Goal: Book appointment/travel/reservation

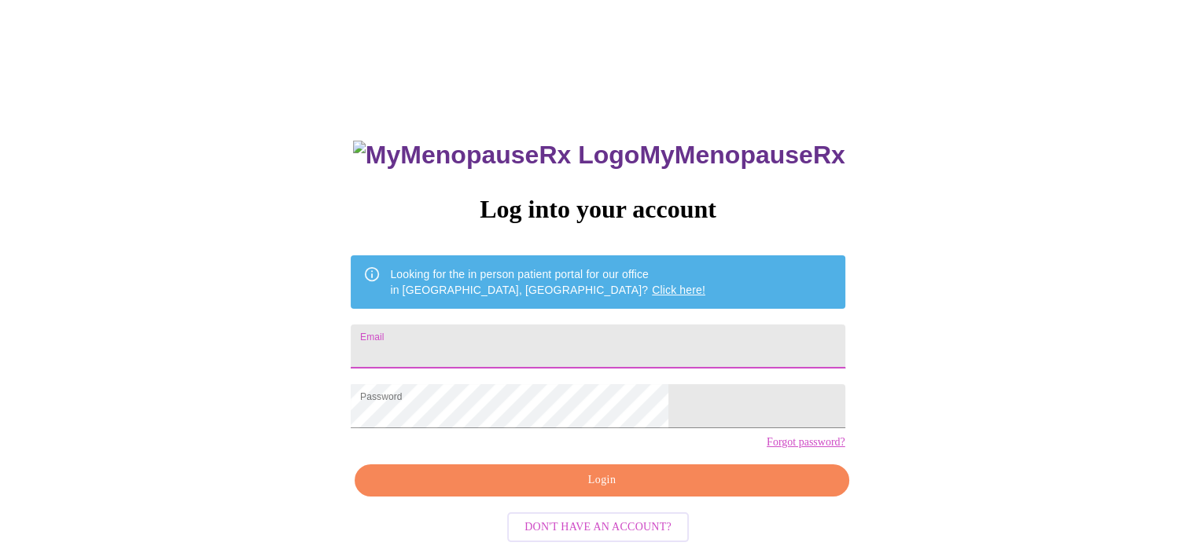
click at [676, 336] on input "Email" at bounding box center [598, 347] width 494 height 44
type input "Caroline.Dickey.1980@gmail.com"
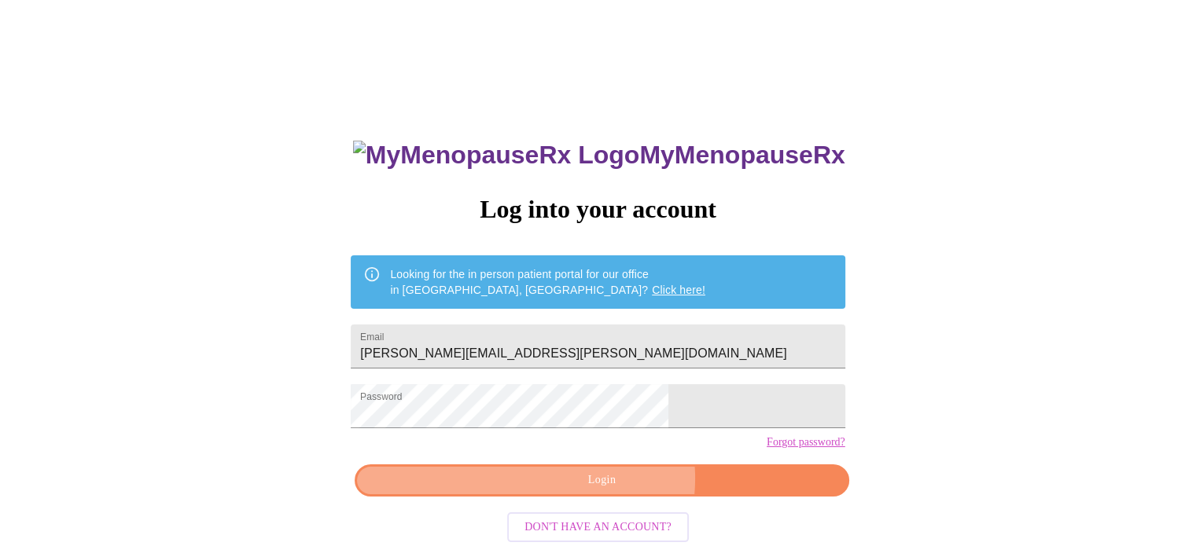
click at [613, 491] on span "Login" at bounding box center [602, 481] width 458 height 20
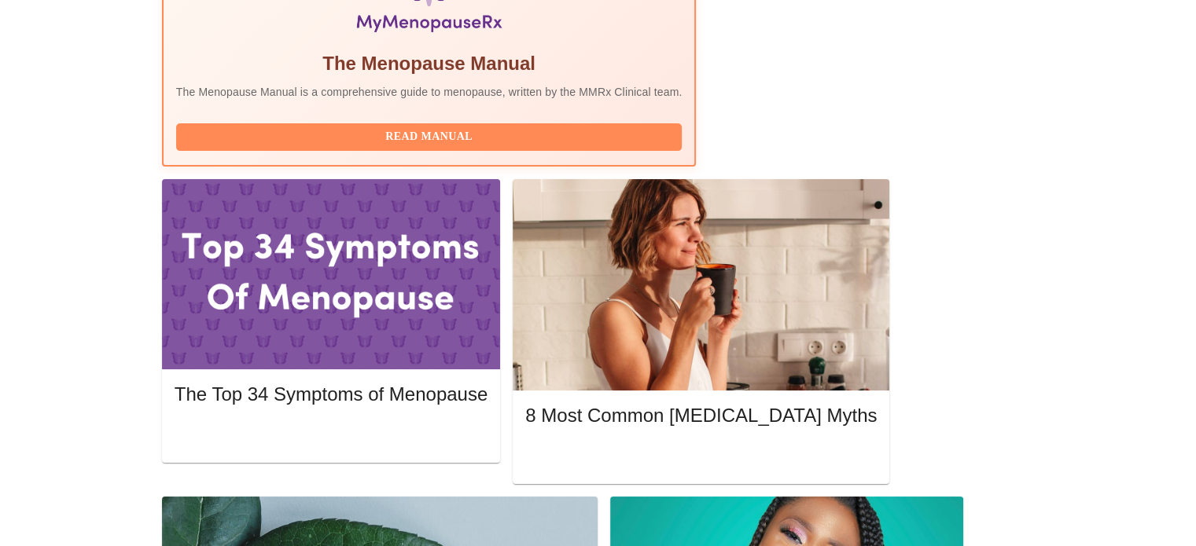
scroll to position [581, 0]
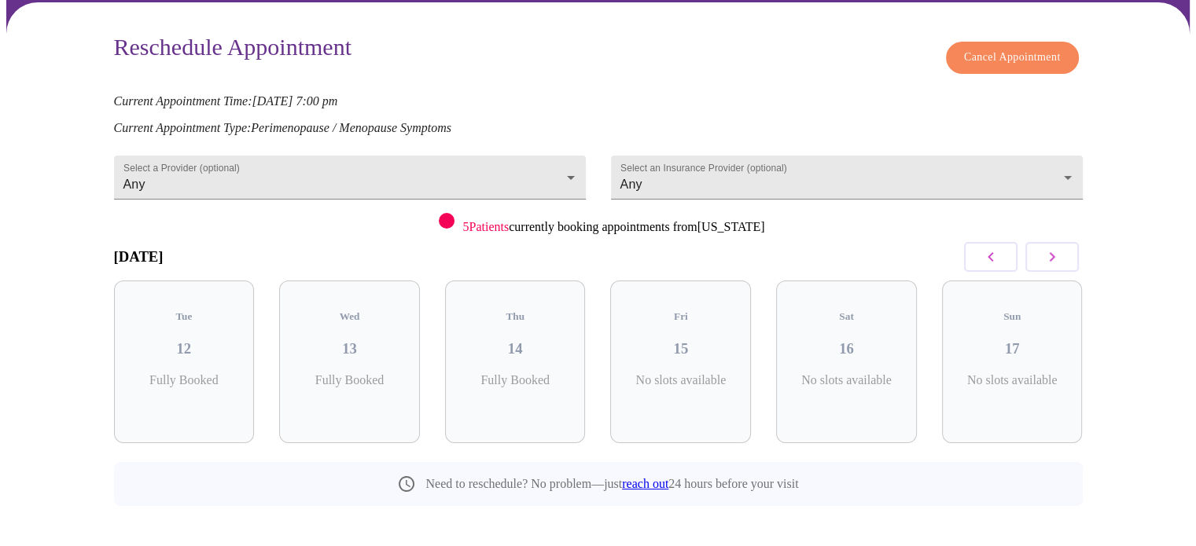
scroll to position [114, 0]
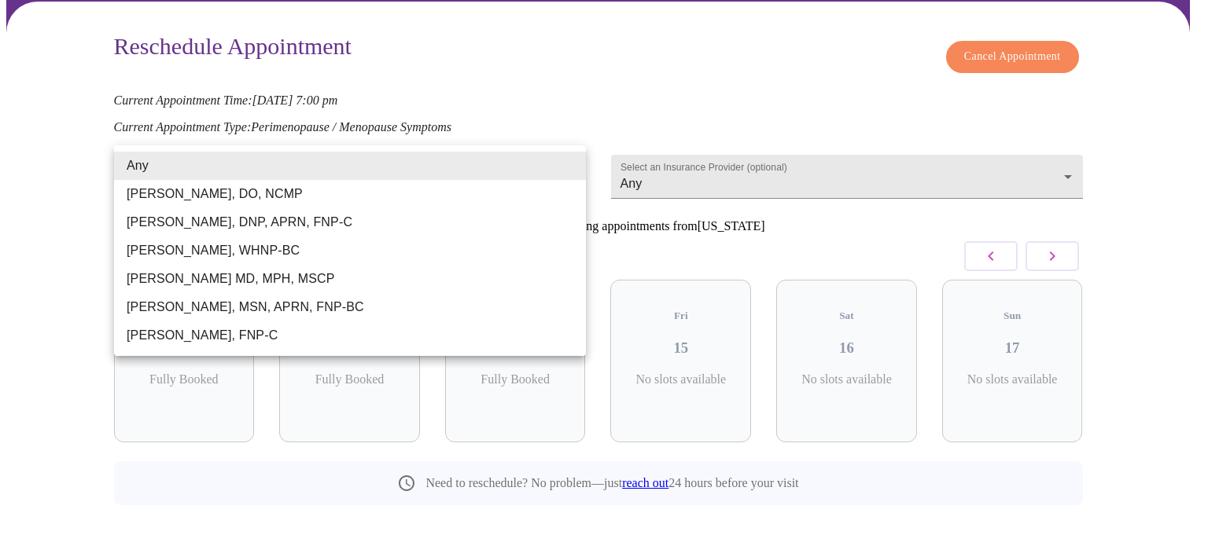
click at [568, 162] on body "MyMenopauseRx Appointments Messaging Labs Uploads Medications Community Refer a…" at bounding box center [603, 234] width 1195 height 684
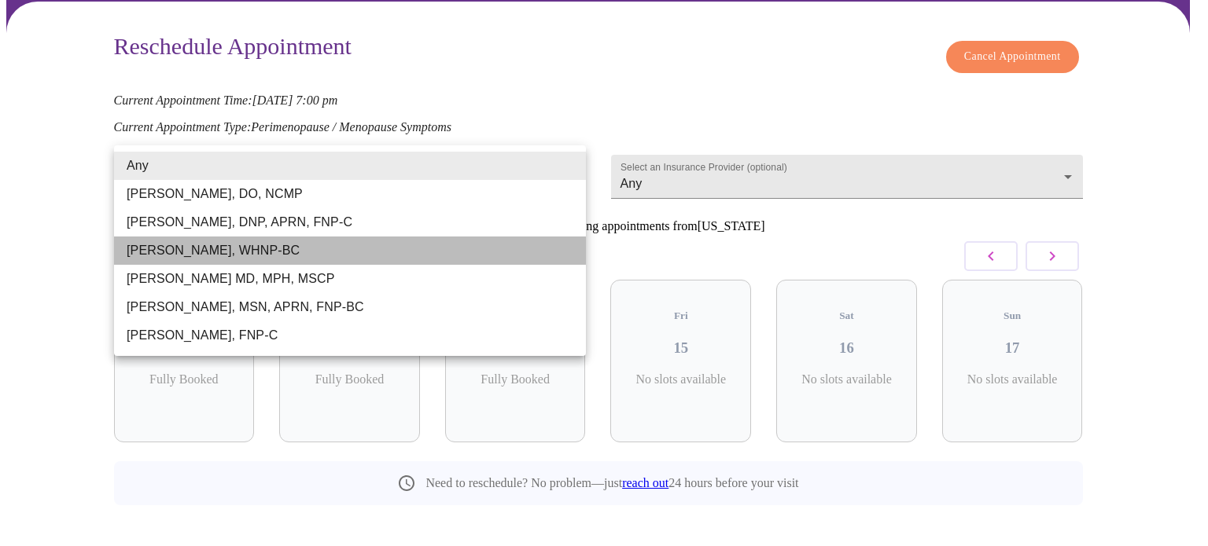
click at [193, 250] on li "Meghan Matz, WHNP-BC" at bounding box center [350, 251] width 472 height 28
type input "Meghan Matz, WHNP-BC"
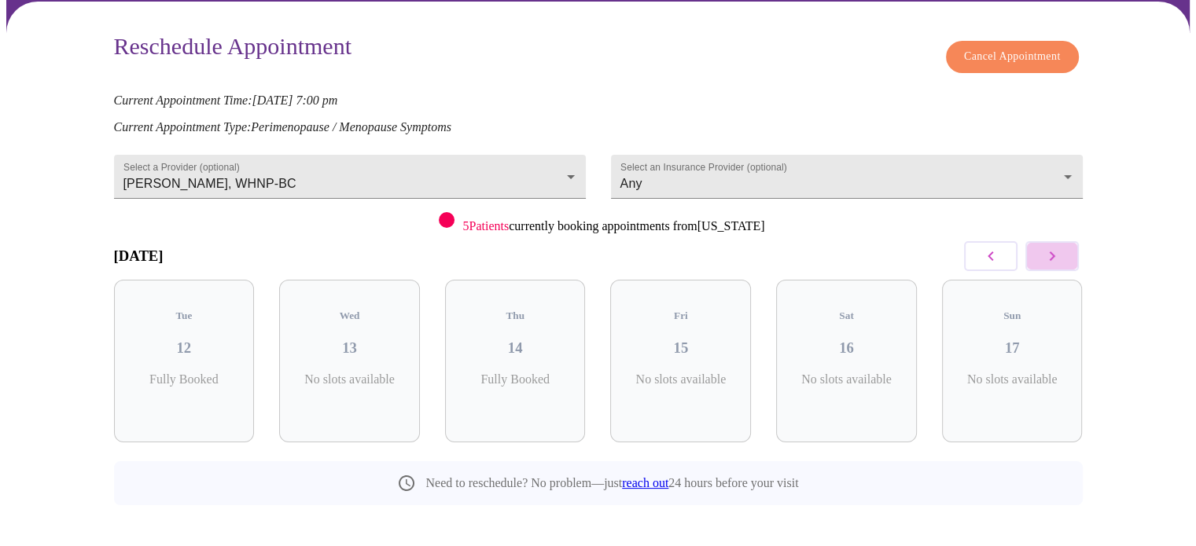
click at [1055, 251] on icon "button" at bounding box center [1052, 256] width 19 height 19
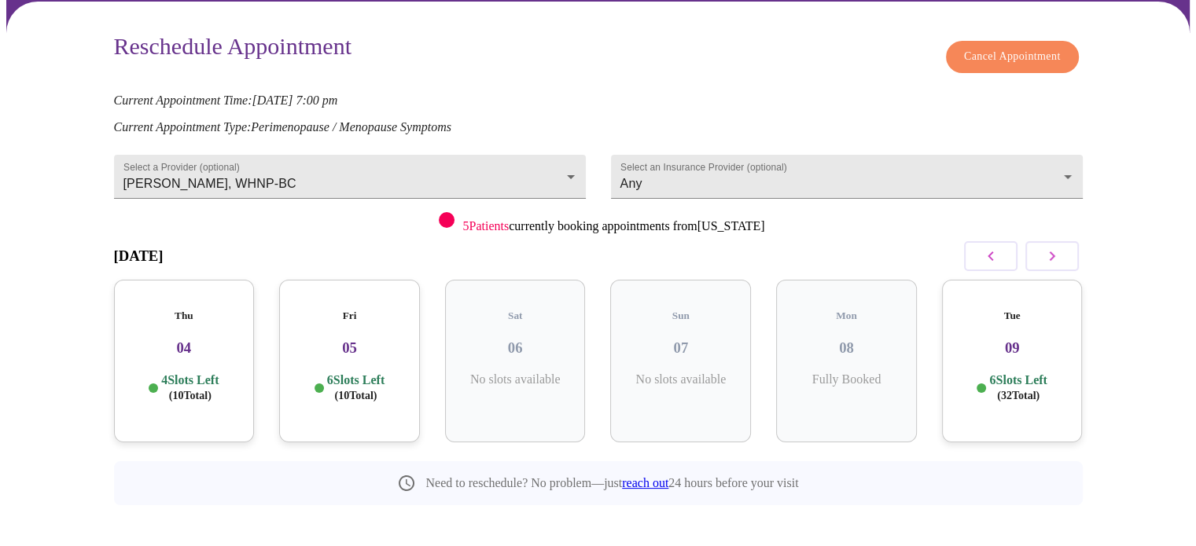
click at [1011, 342] on div "Tue 09 6 Slots Left ( 32 Total)" at bounding box center [1012, 361] width 141 height 163
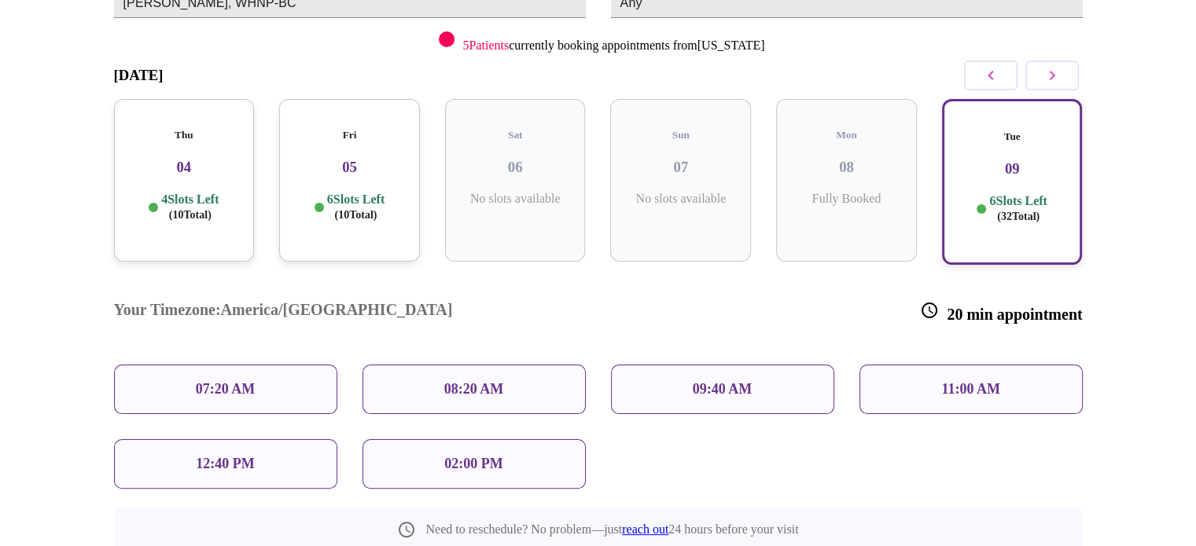
scroll to position [320, 0]
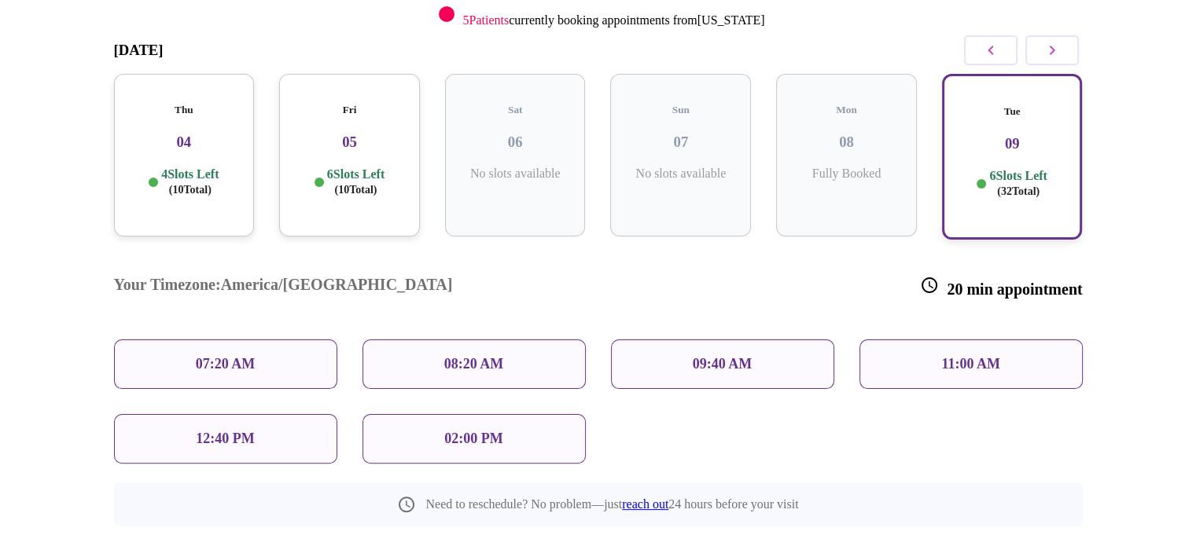
click at [355, 134] on h3 "05" at bounding box center [350, 142] width 116 height 17
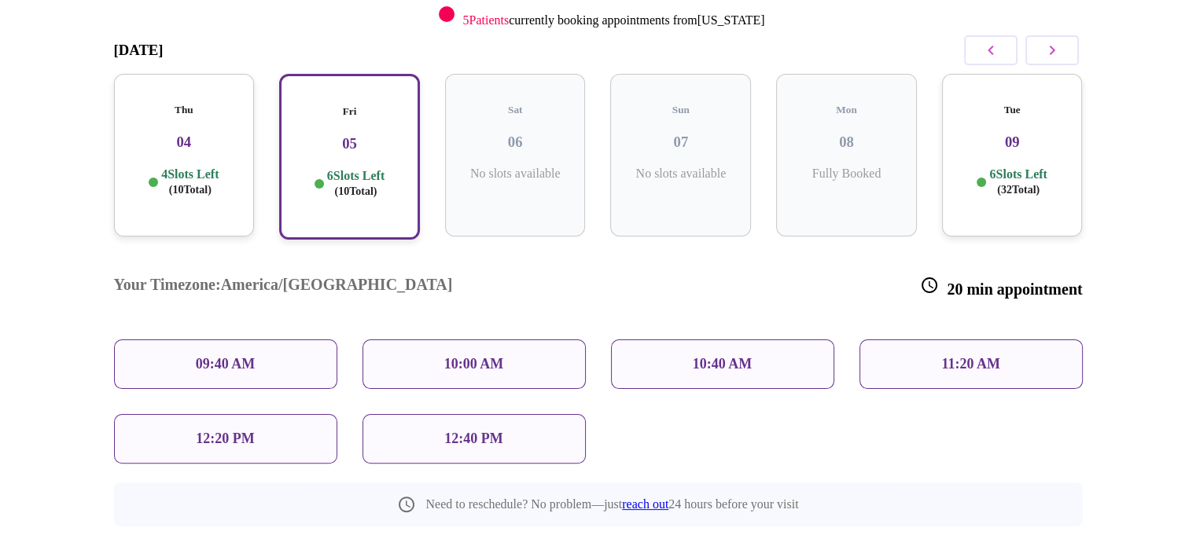
click at [219, 134] on h3 "04" at bounding box center [185, 142] width 116 height 17
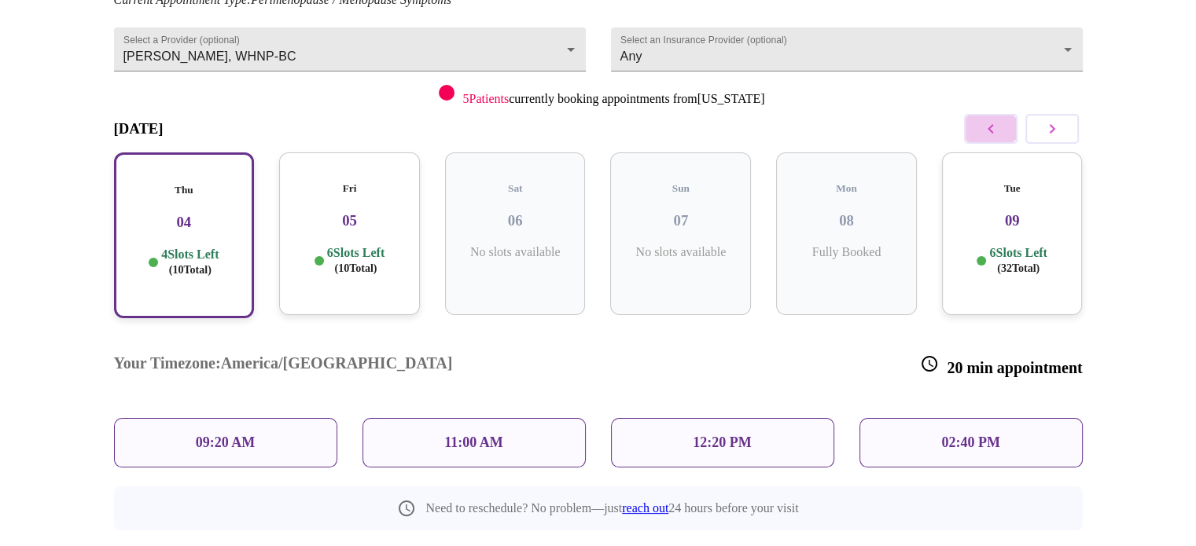
click at [983, 128] on icon "button" at bounding box center [990, 129] width 19 height 19
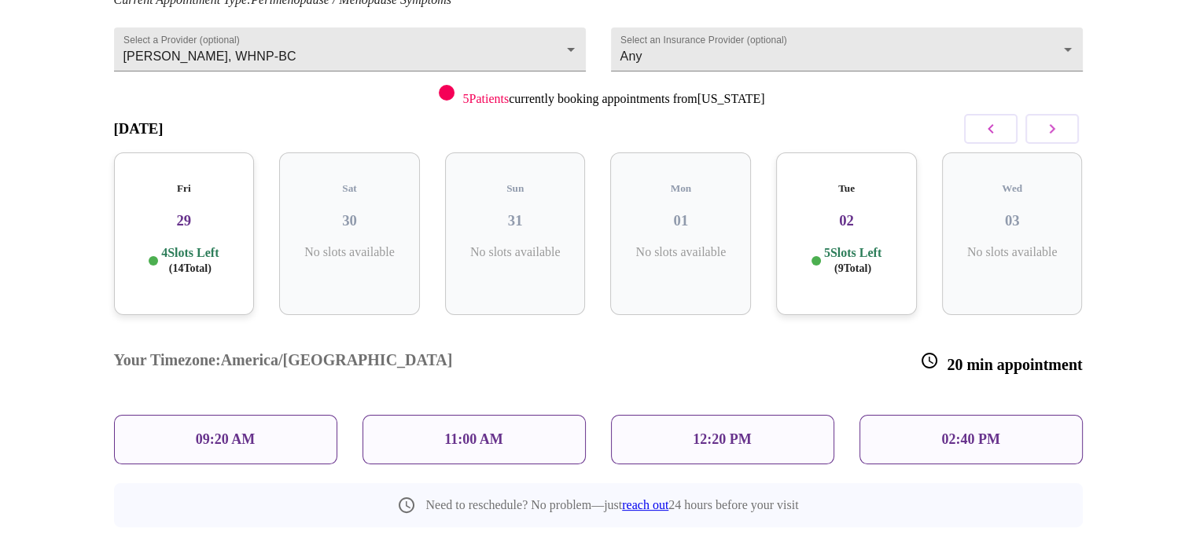
click at [863, 182] on div "Tue 02 5 Slots Left ( 9 Total)" at bounding box center [846, 234] width 141 height 163
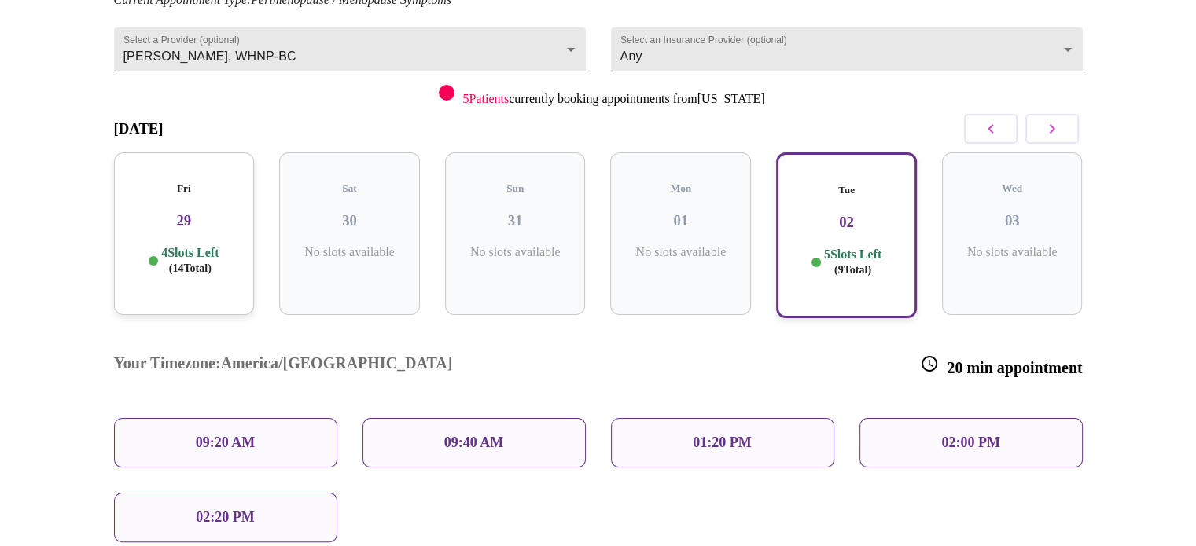
click at [198, 212] on h3 "29" at bounding box center [185, 220] width 116 height 17
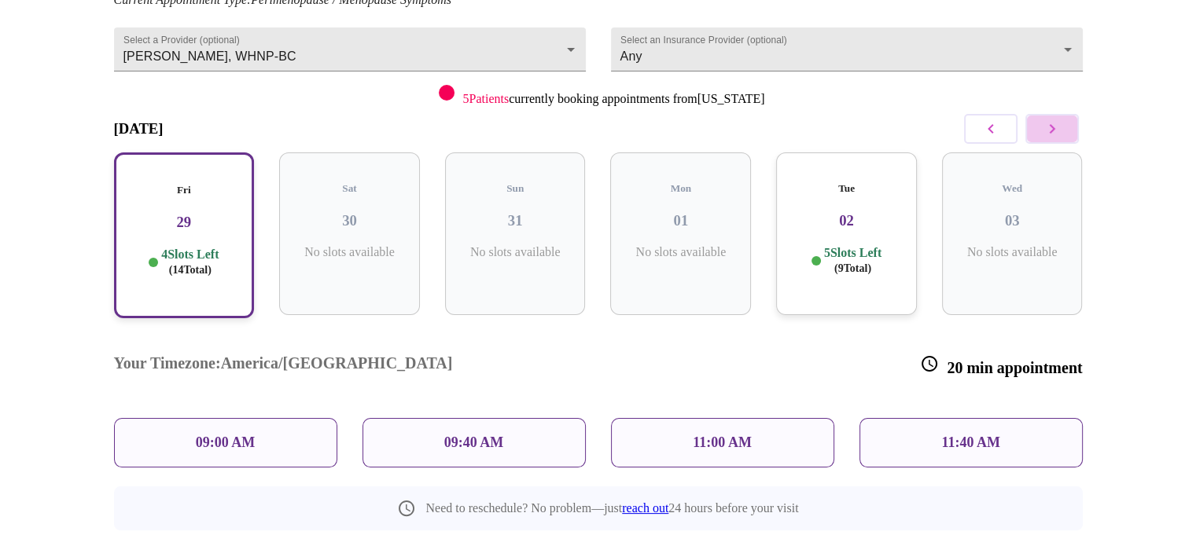
click at [1037, 121] on button "button" at bounding box center [1051, 129] width 53 height 30
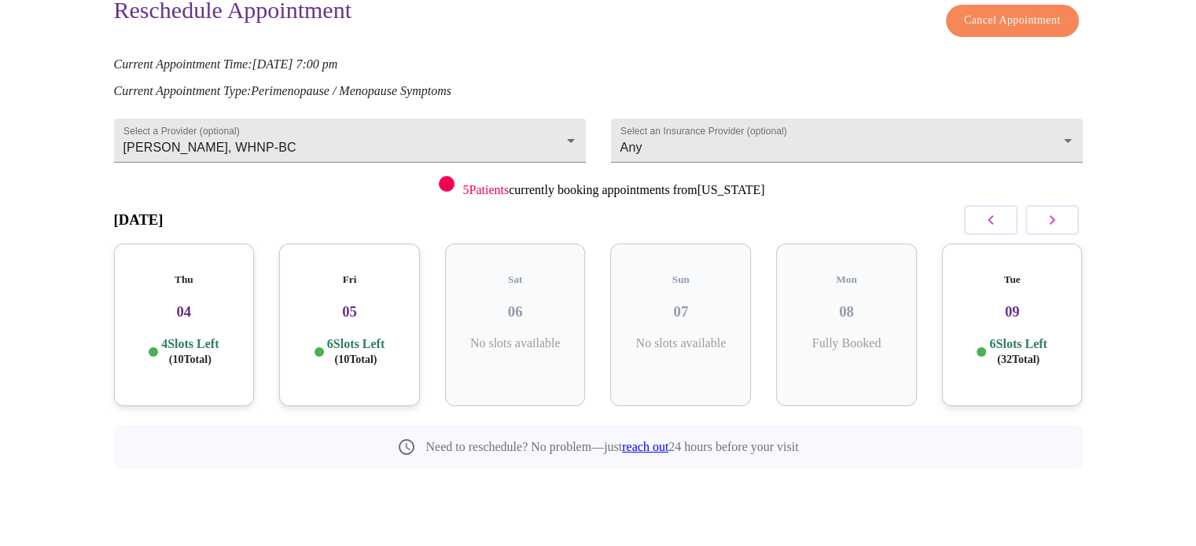
scroll to position [114, 0]
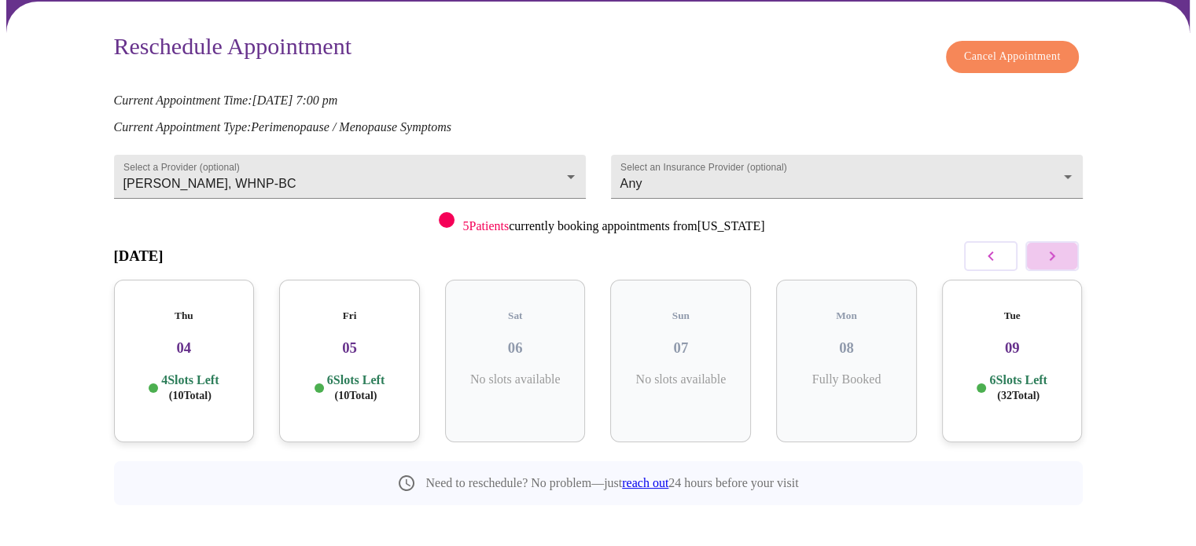
click at [1055, 248] on icon "button" at bounding box center [1052, 256] width 19 height 19
click at [1027, 309] on div "Mon 15 6 Slots Left ( 26 Total)" at bounding box center [1012, 361] width 141 height 163
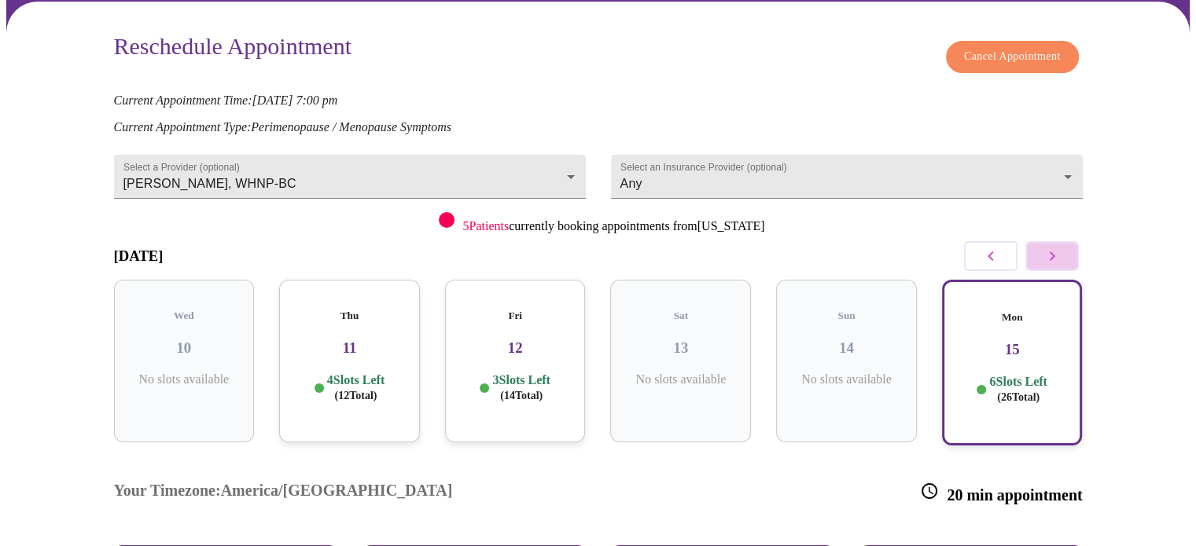
click at [1050, 252] on icon "button" at bounding box center [1052, 256] width 6 height 9
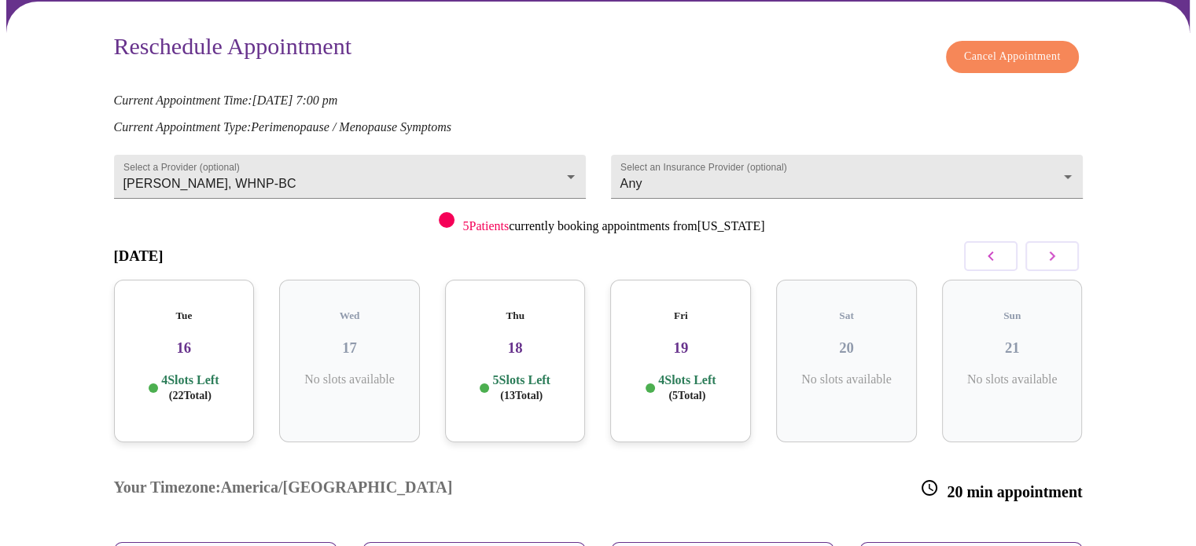
click at [220, 351] on div "Tue 16 4 Slots Left ( 22 Total)" at bounding box center [184, 361] width 141 height 163
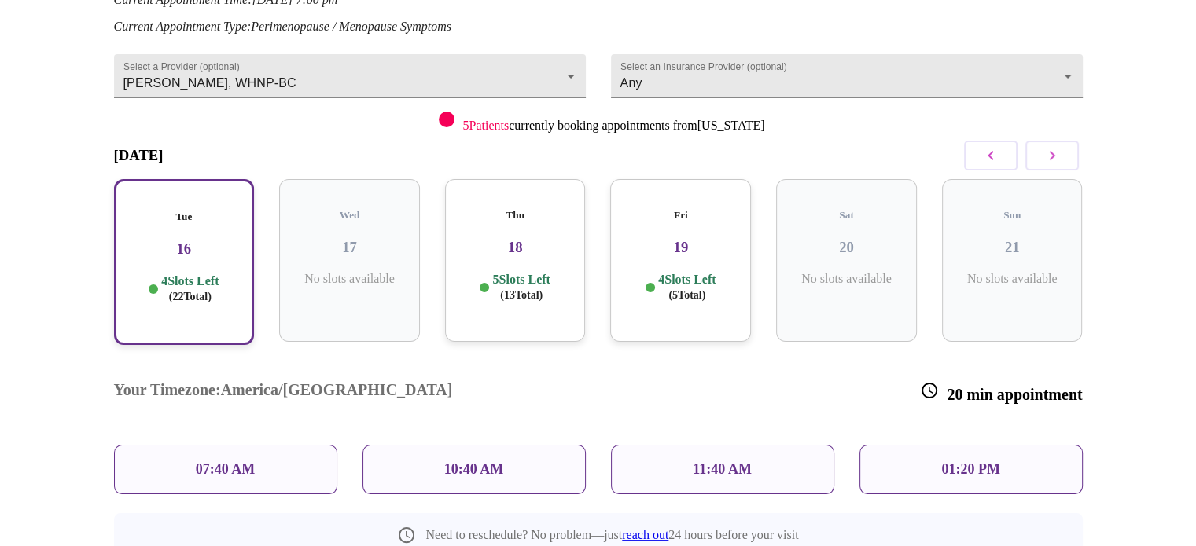
scroll to position [241, 0]
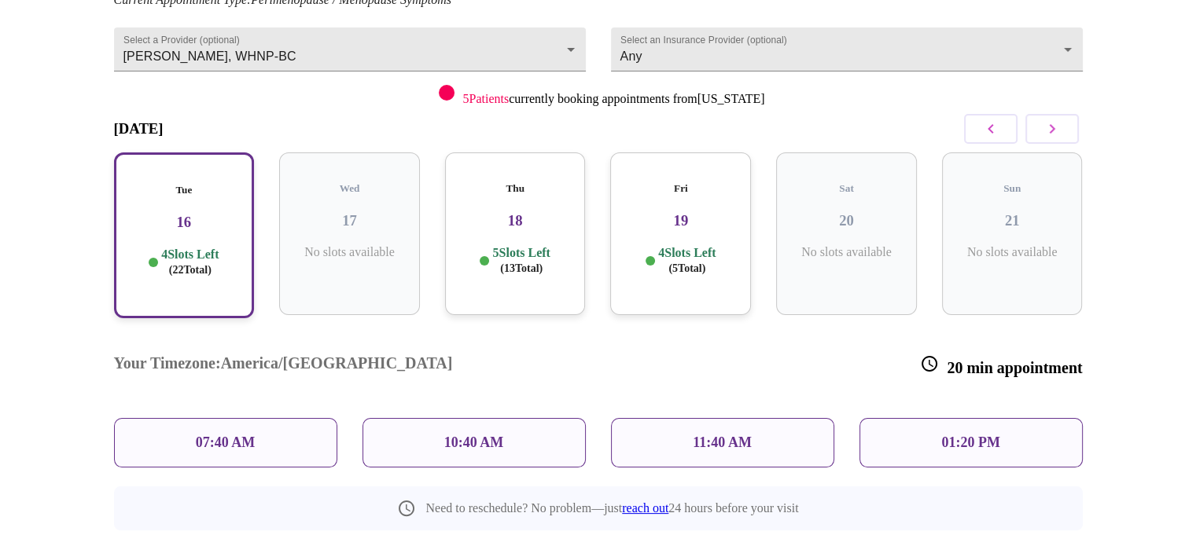
click at [502, 219] on div "Thu 18 5 Slots Left ( 13 Total)" at bounding box center [515, 234] width 141 height 163
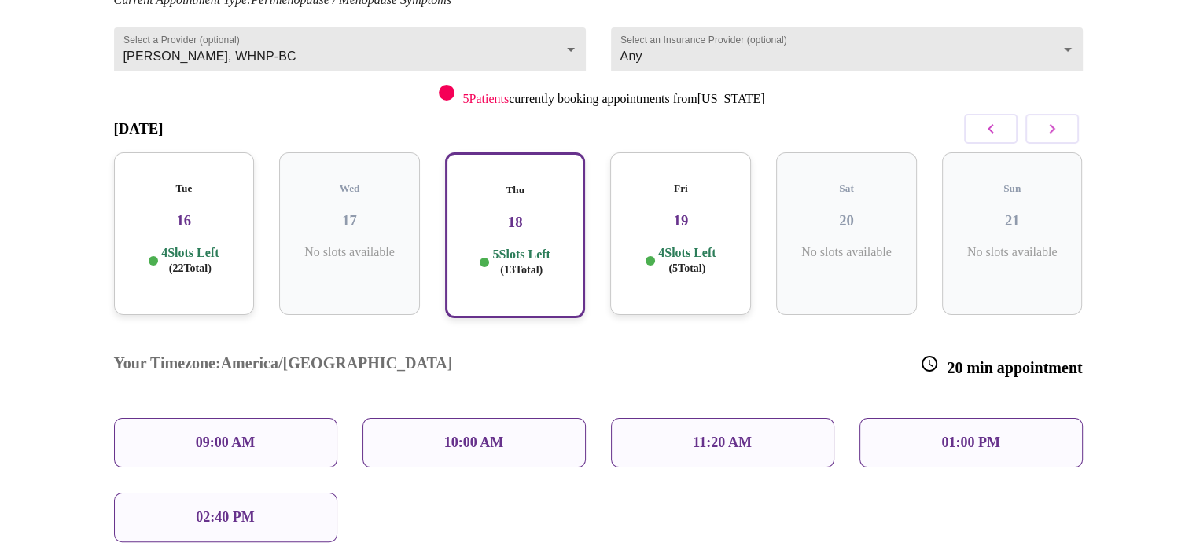
click at [677, 212] on h3 "19" at bounding box center [681, 220] width 116 height 17
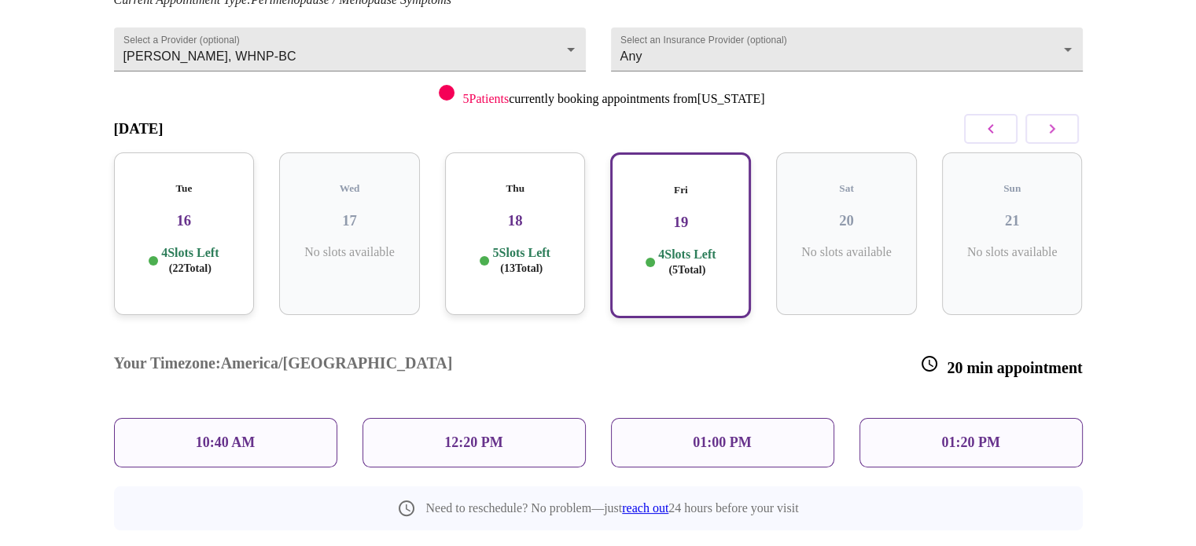
click at [1050, 128] on icon "button" at bounding box center [1052, 128] width 6 height 9
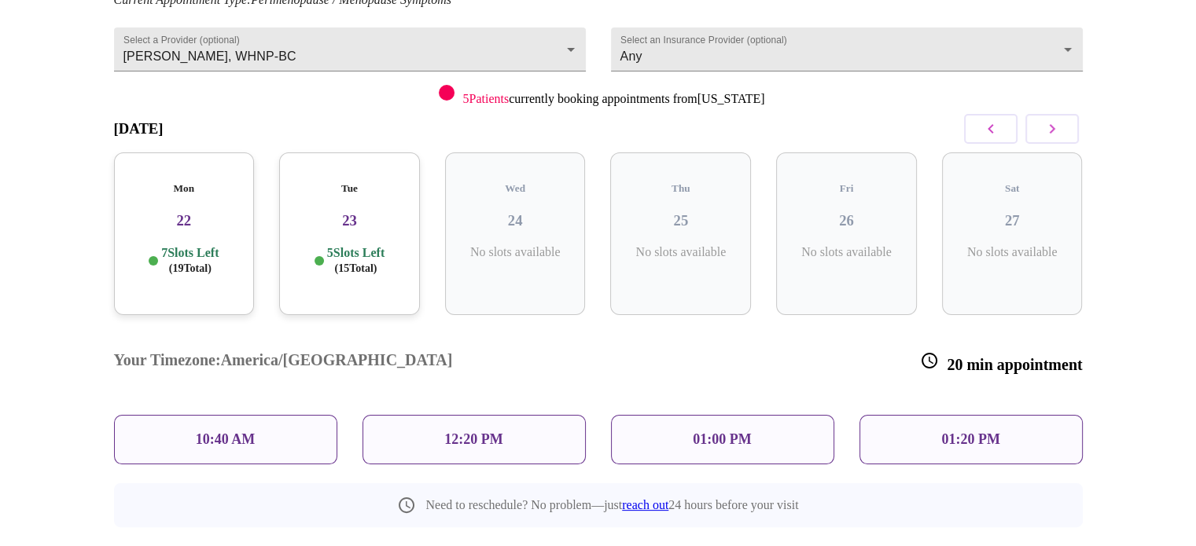
scroll to position [114, 0]
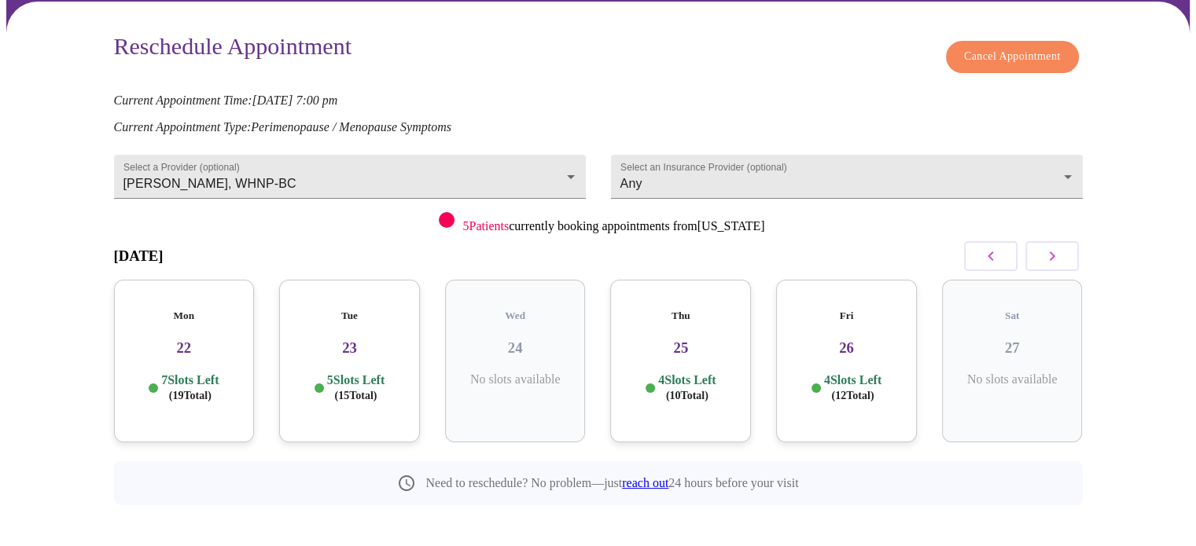
click at [182, 340] on h3 "22" at bounding box center [185, 348] width 116 height 17
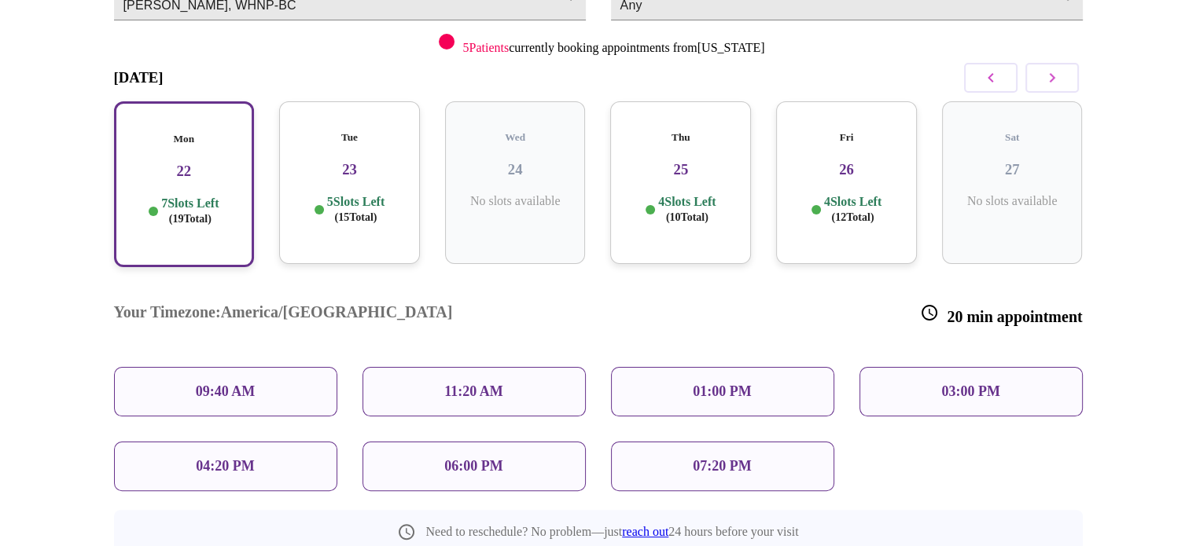
scroll to position [293, 0]
click at [329, 160] on h3 "23" at bounding box center [350, 168] width 116 height 17
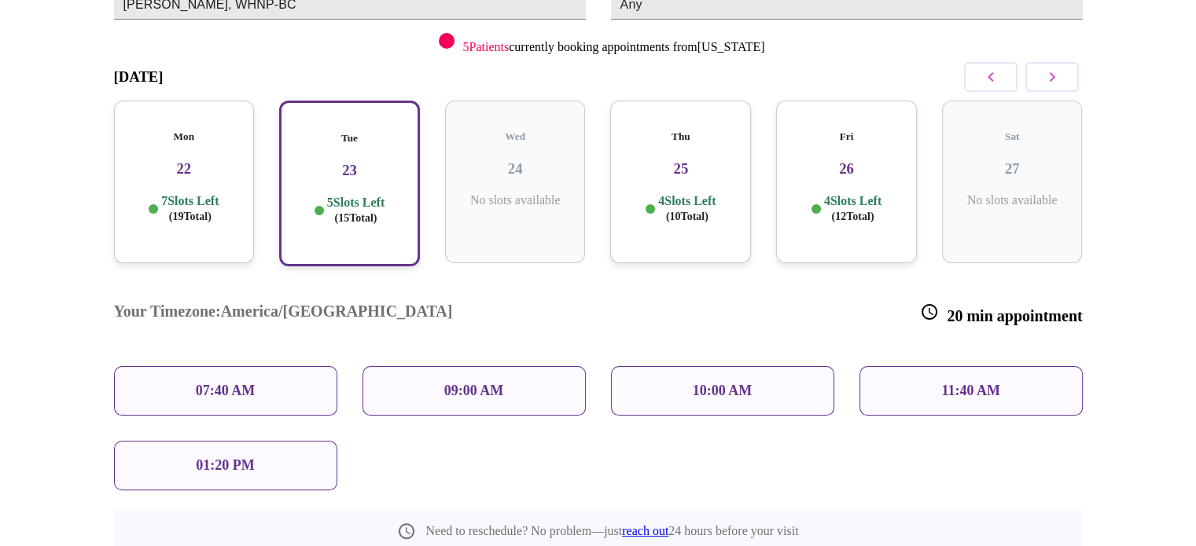
click at [692, 160] on h3 "25" at bounding box center [681, 168] width 116 height 17
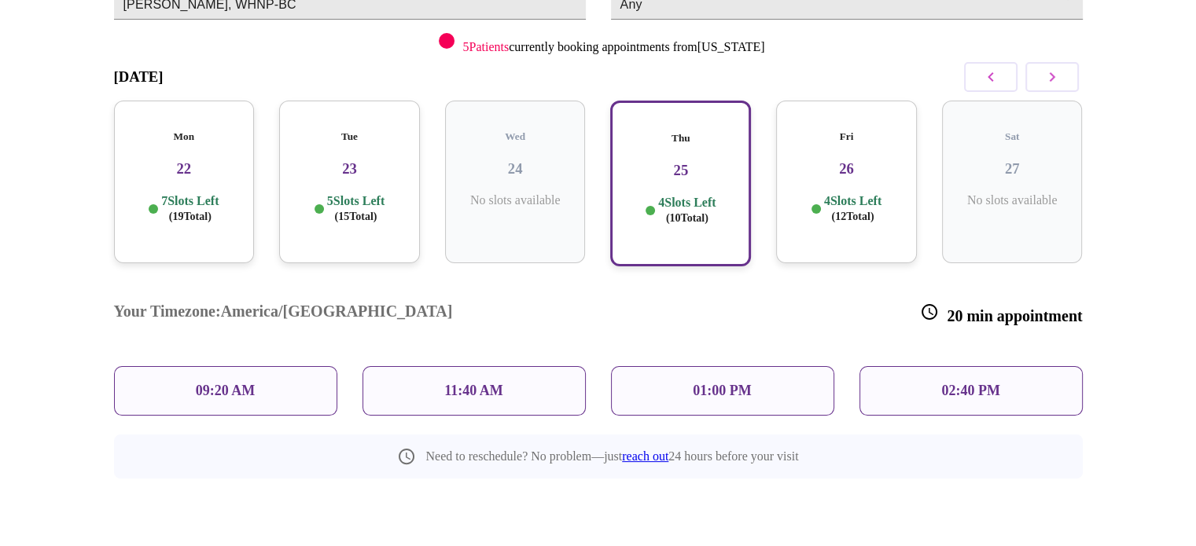
scroll to position [241, 0]
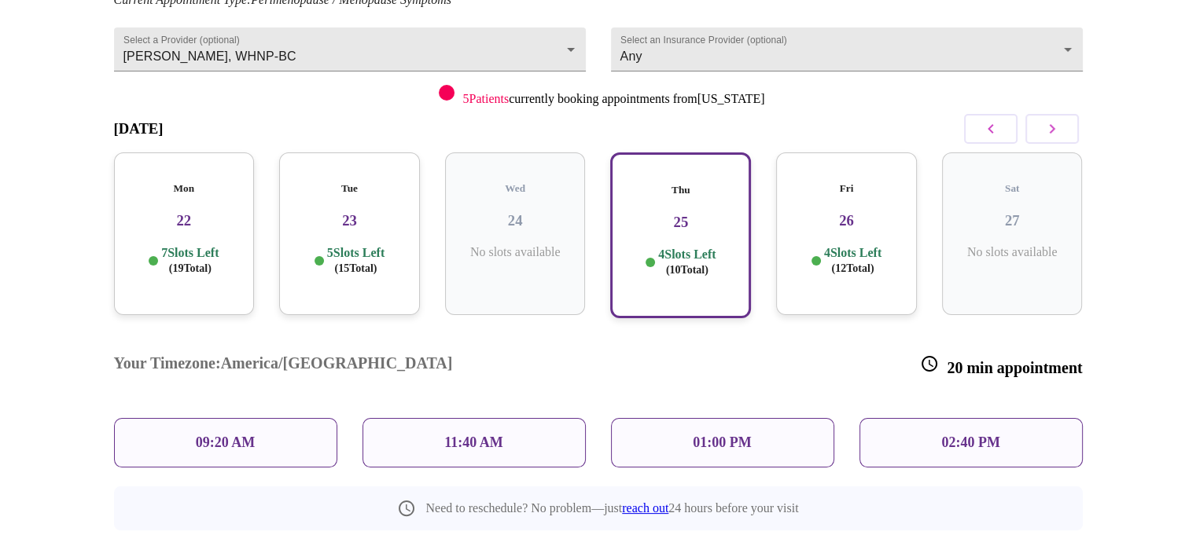
click at [845, 212] on h3 "26" at bounding box center [847, 220] width 116 height 17
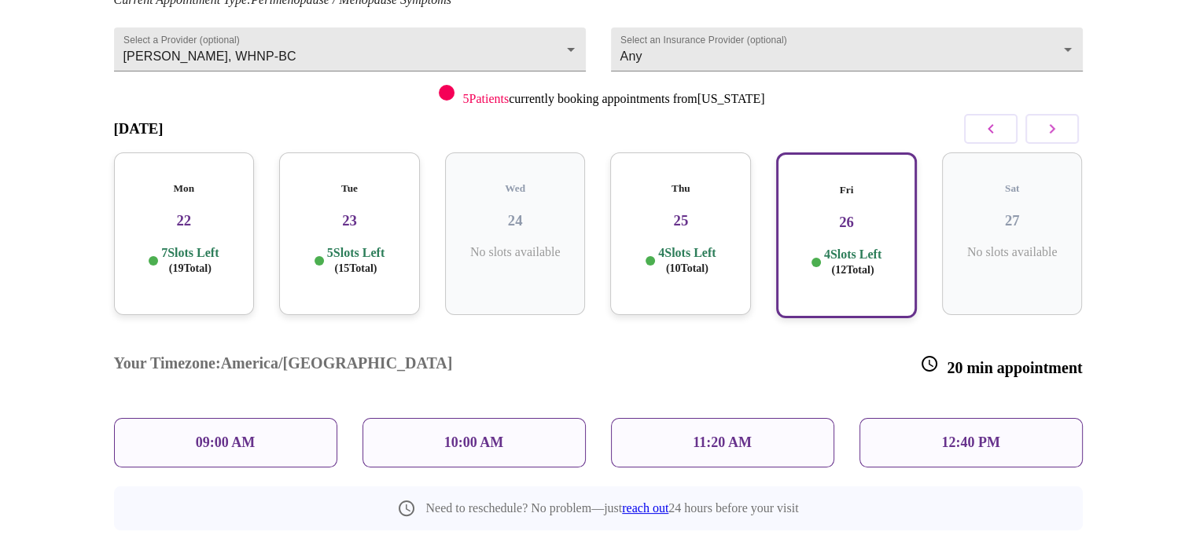
click at [208, 212] on h3 "22" at bounding box center [185, 220] width 116 height 17
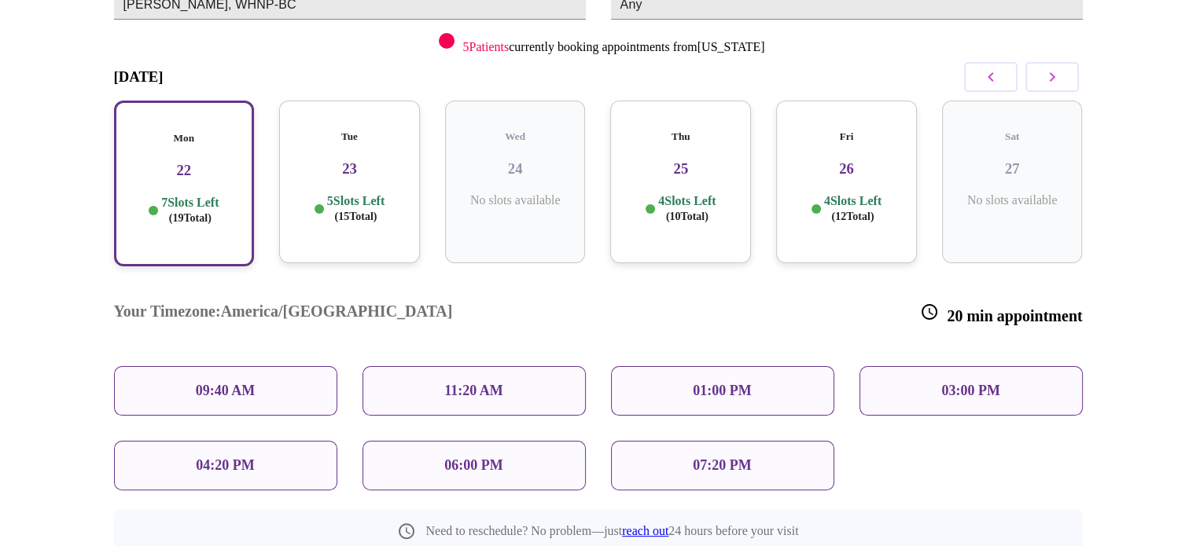
scroll to position [320, 0]
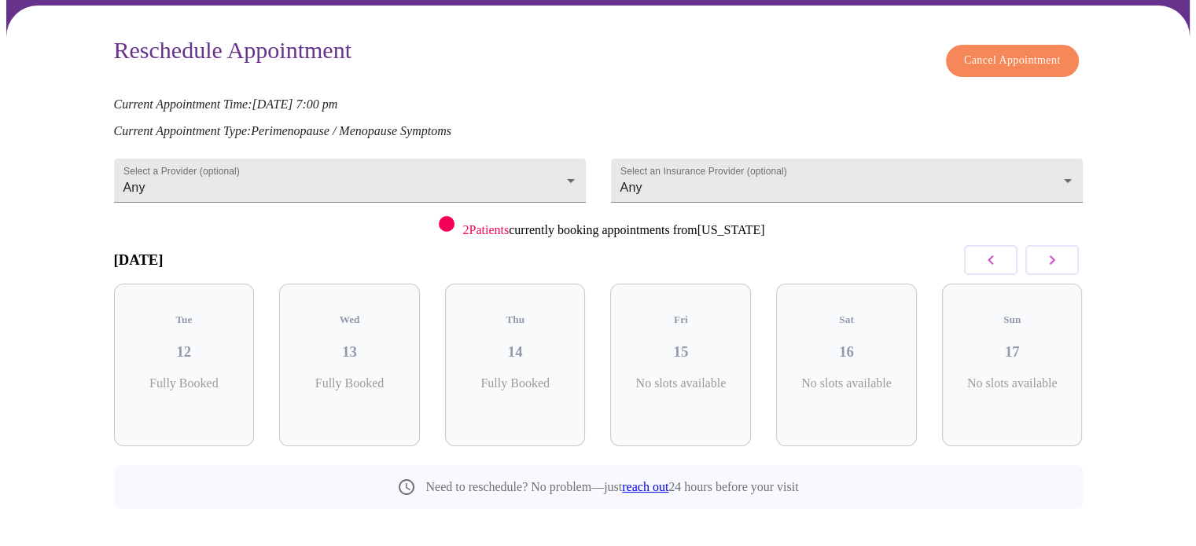
scroll to position [114, 0]
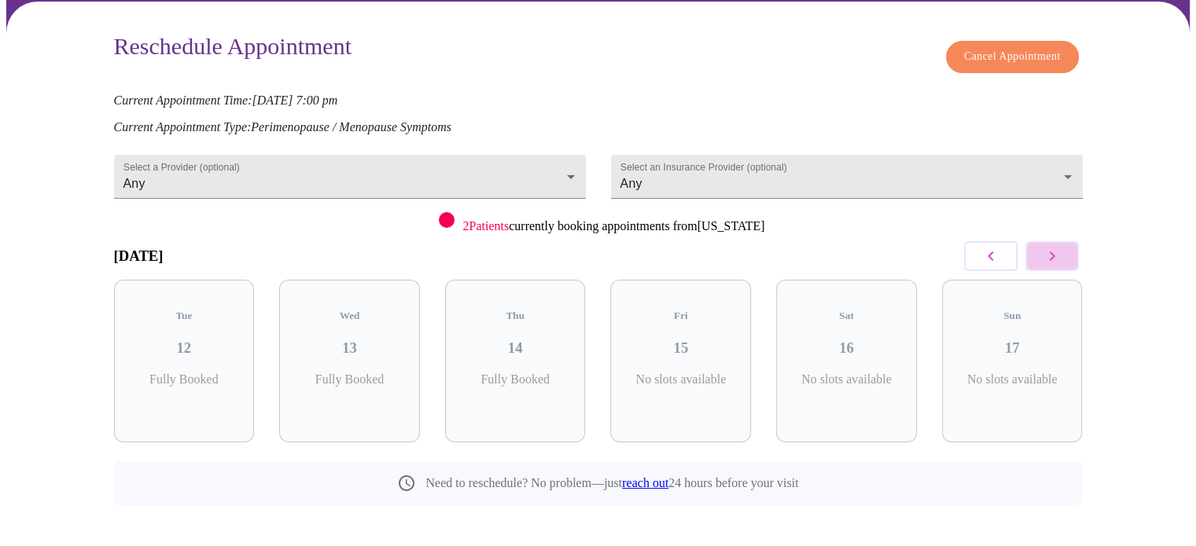
click at [1051, 251] on icon "button" at bounding box center [1052, 256] width 19 height 19
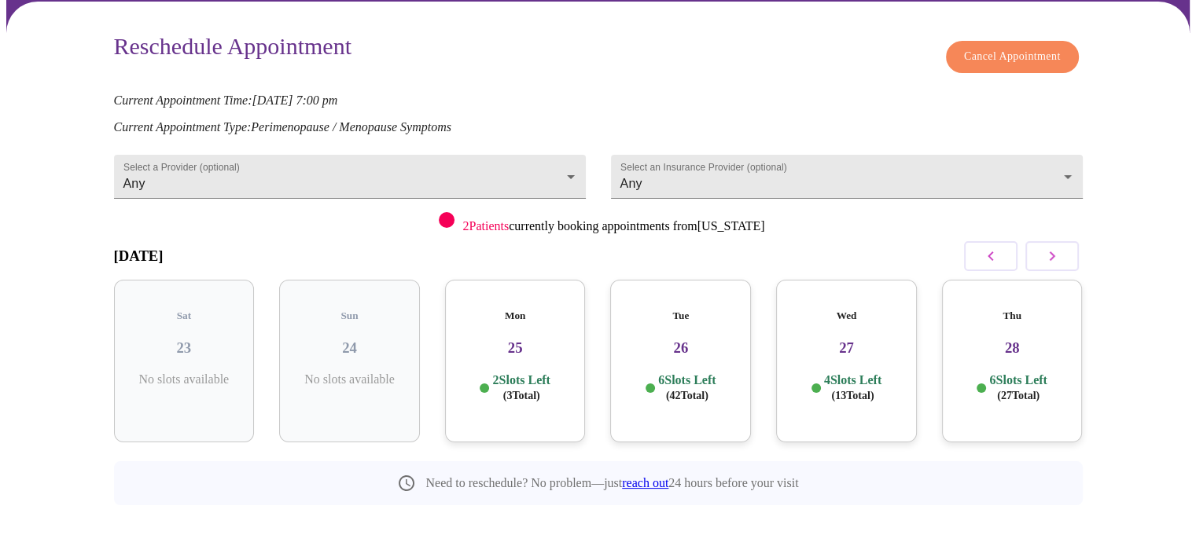
click at [714, 340] on h3 "26" at bounding box center [681, 348] width 116 height 17
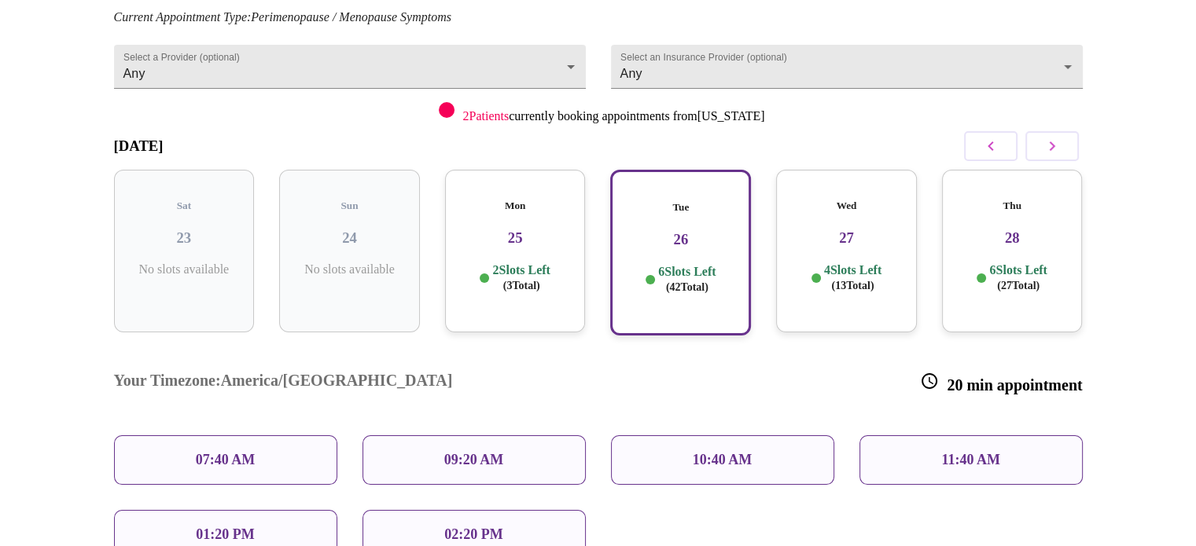
scroll to position [223, 0]
click at [1060, 138] on icon "button" at bounding box center [1052, 147] width 19 height 19
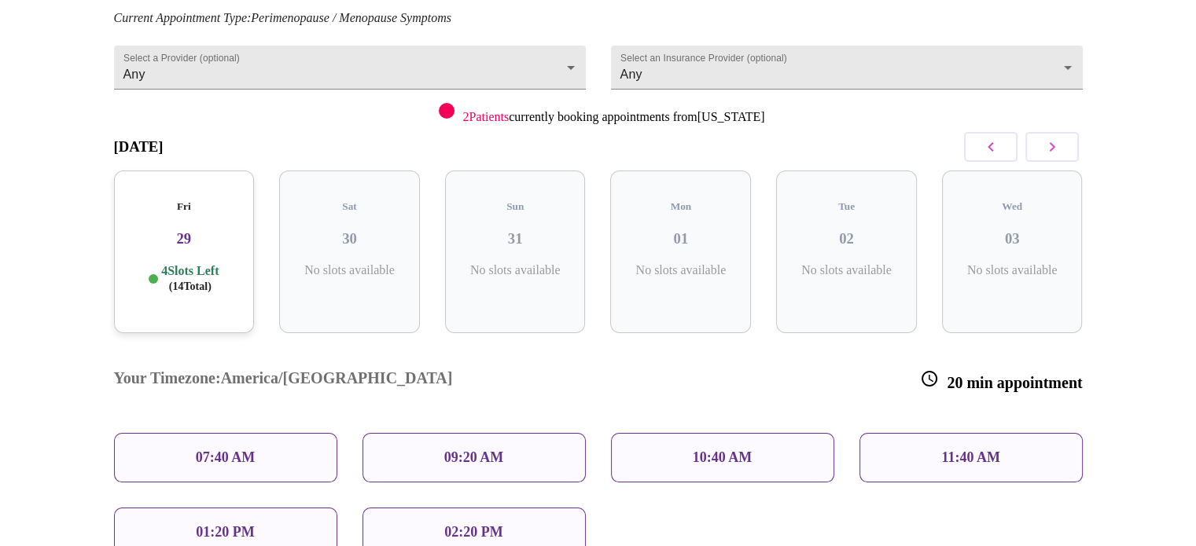
scroll to position [114, 0]
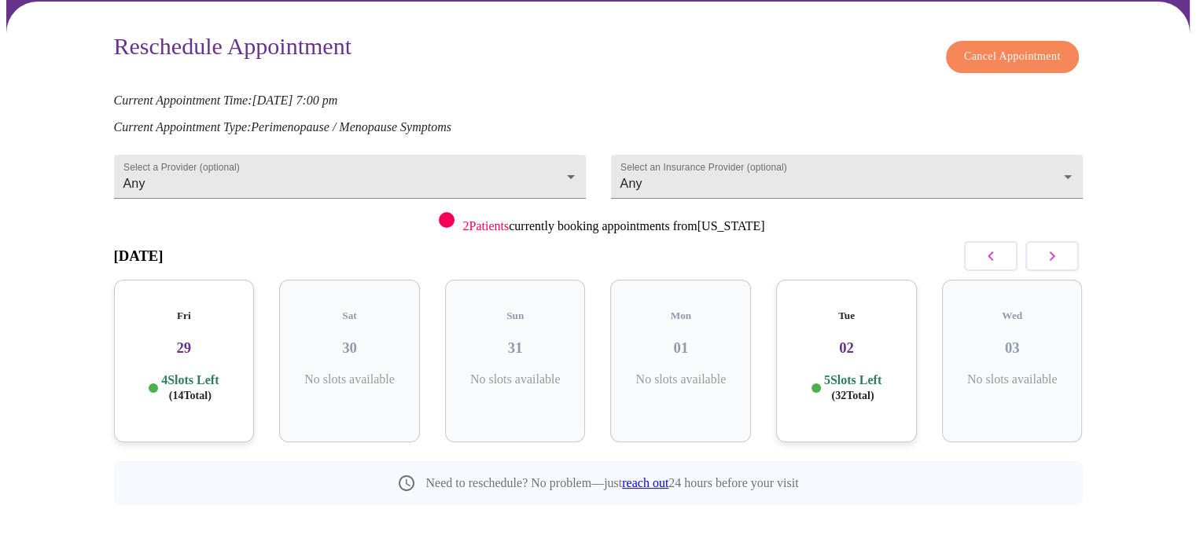
click at [1060, 147] on form "Select an Insurance Provider (optional) Any Any" at bounding box center [847, 173] width 472 height 52
click at [845, 340] on h3 "02" at bounding box center [847, 348] width 116 height 17
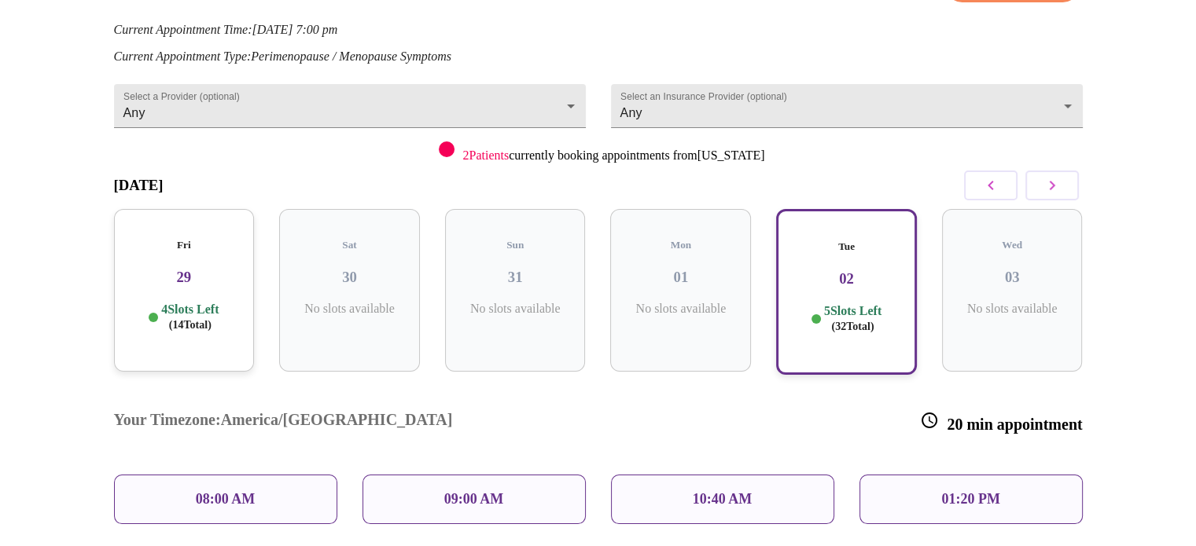
scroll to position [181, 0]
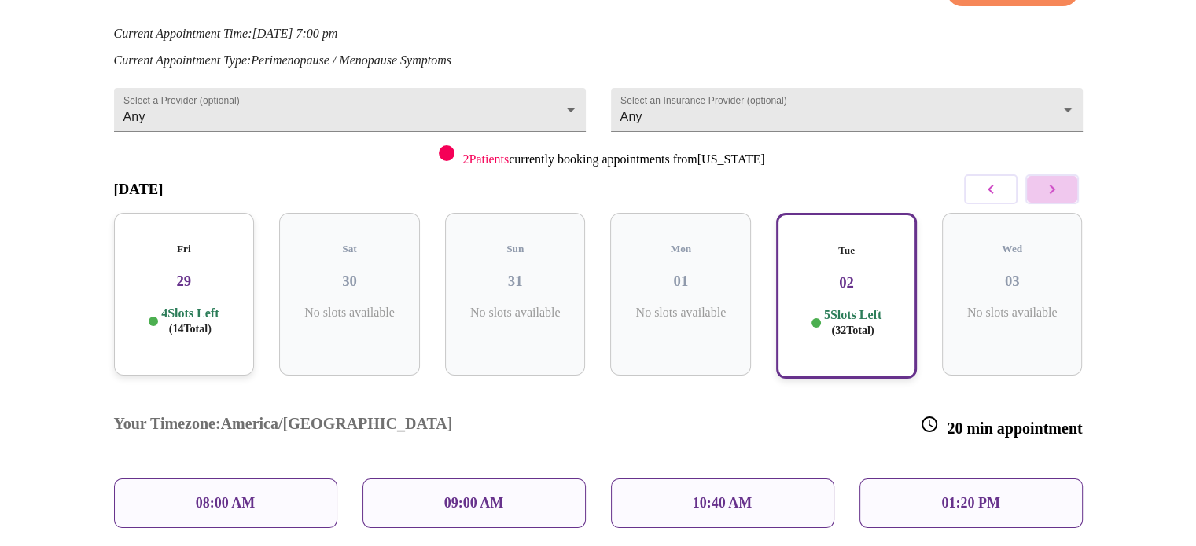
click at [1047, 182] on icon "button" at bounding box center [1052, 189] width 19 height 19
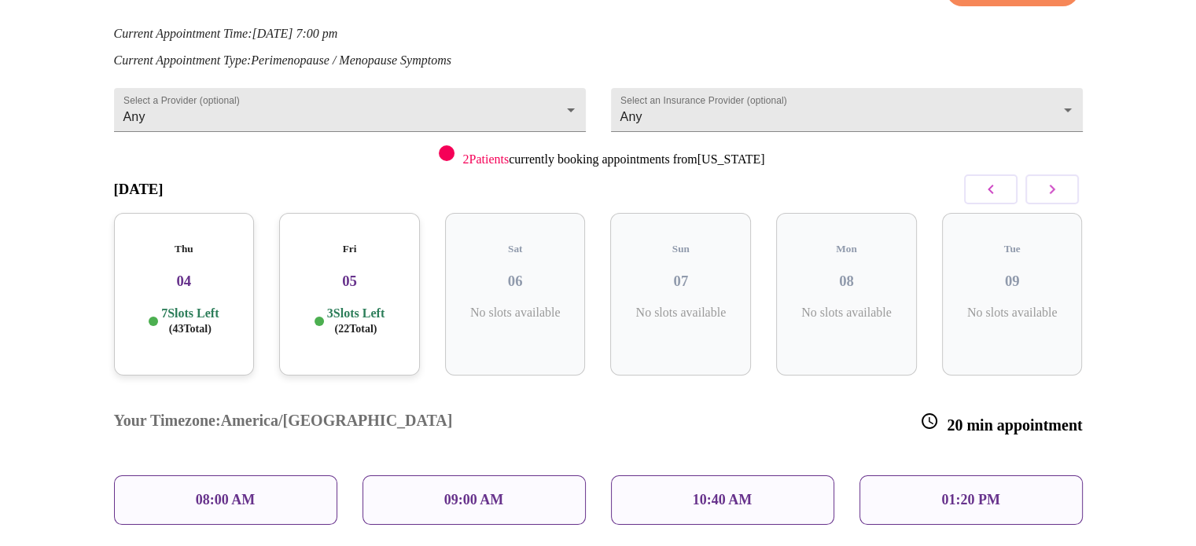
scroll to position [114, 0]
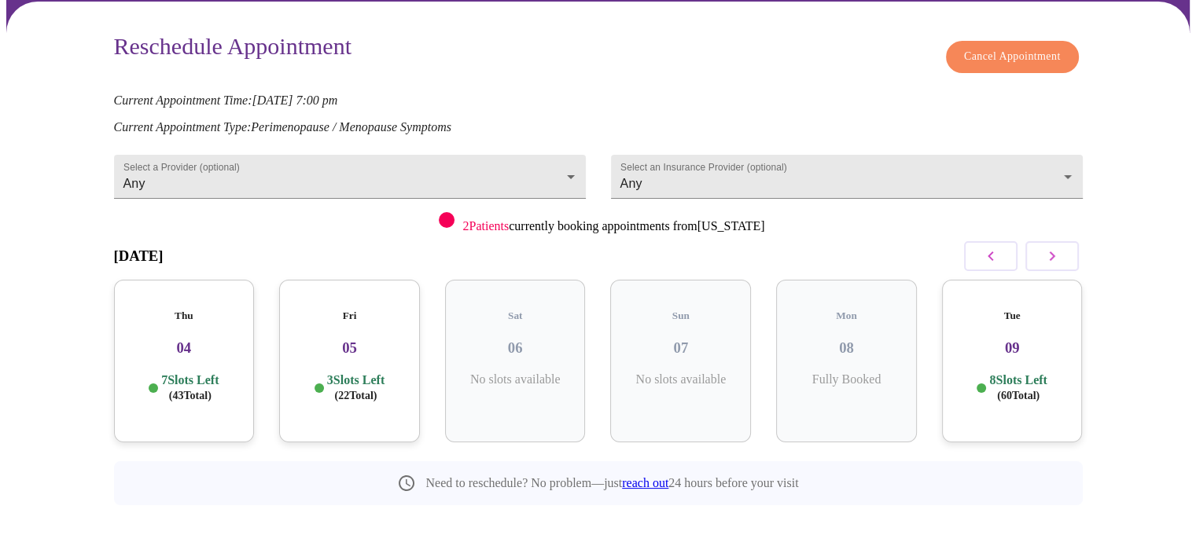
click at [1009, 340] on h3 "09" at bounding box center [1013, 348] width 116 height 17
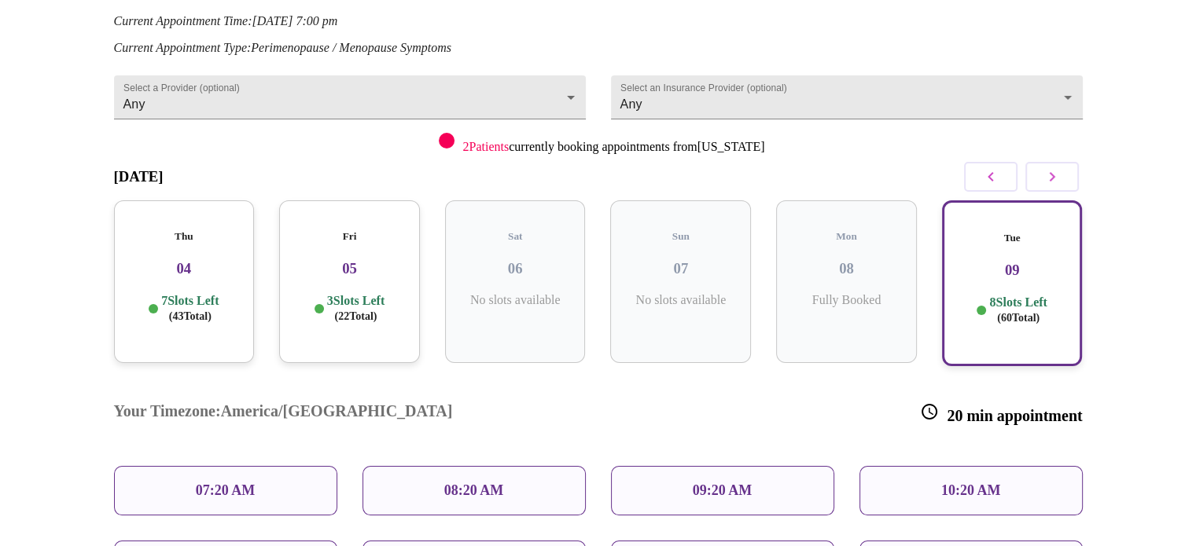
scroll to position [198, 0]
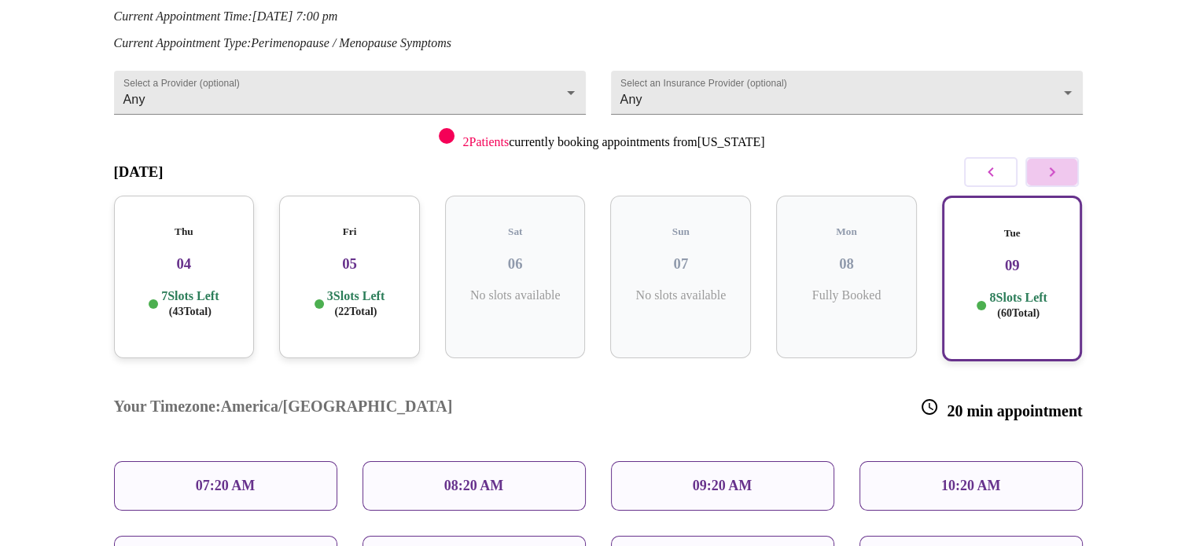
click at [1060, 163] on icon "button" at bounding box center [1052, 172] width 19 height 19
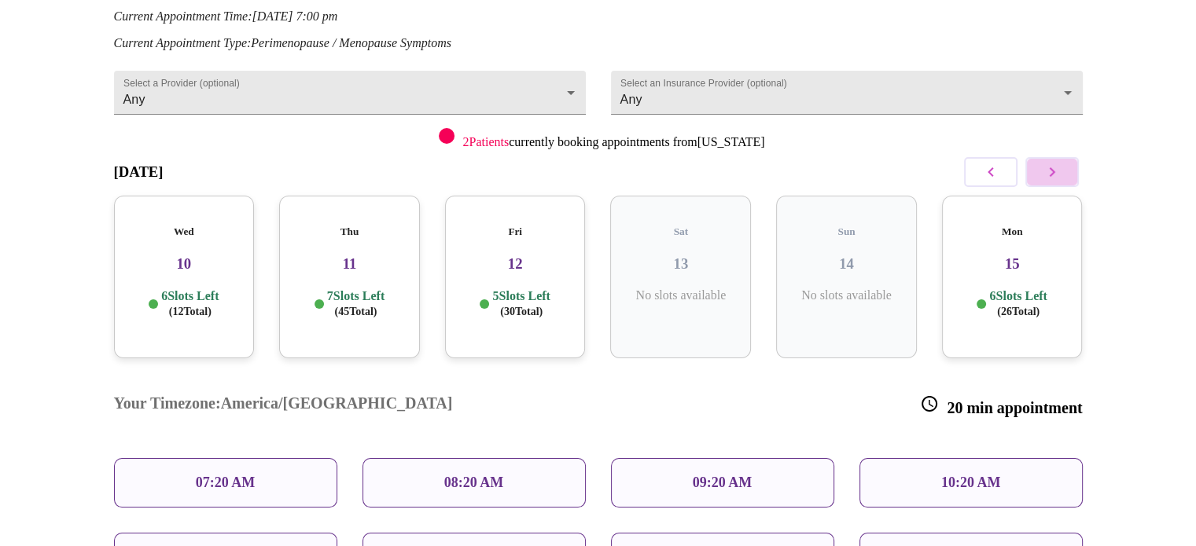
click at [1060, 163] on icon "button" at bounding box center [1052, 172] width 19 height 19
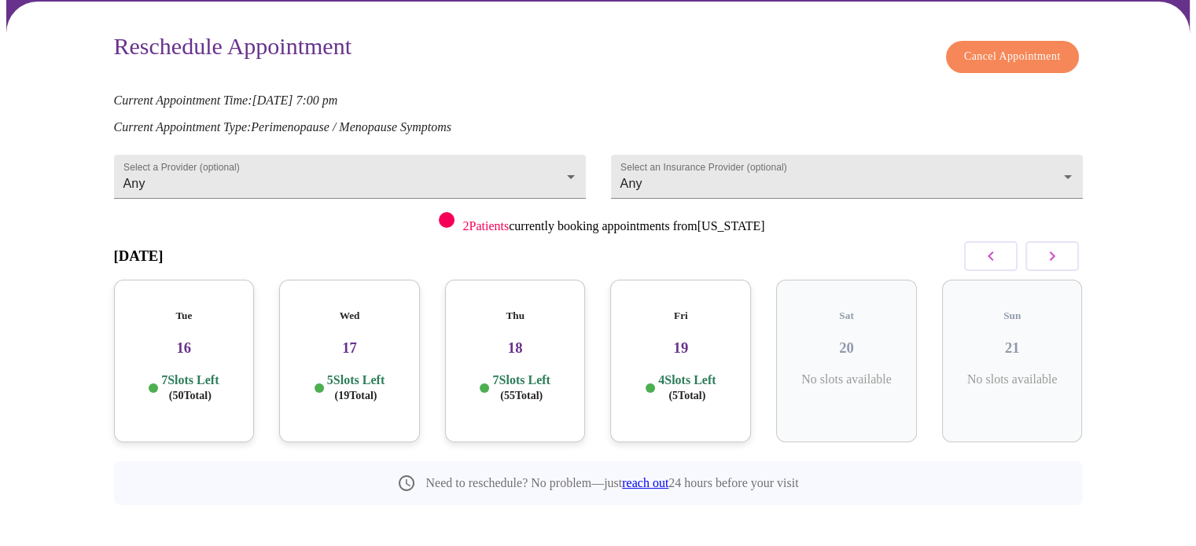
click at [175, 340] on h3 "16" at bounding box center [185, 348] width 116 height 17
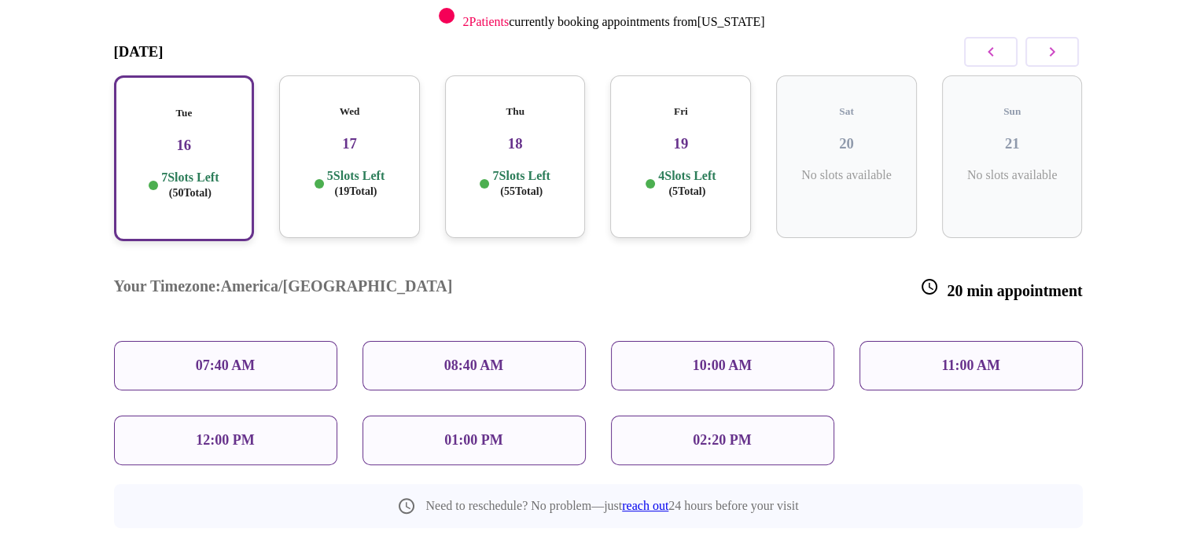
scroll to position [320, 0]
click at [997, 45] on icon "button" at bounding box center [990, 50] width 19 height 19
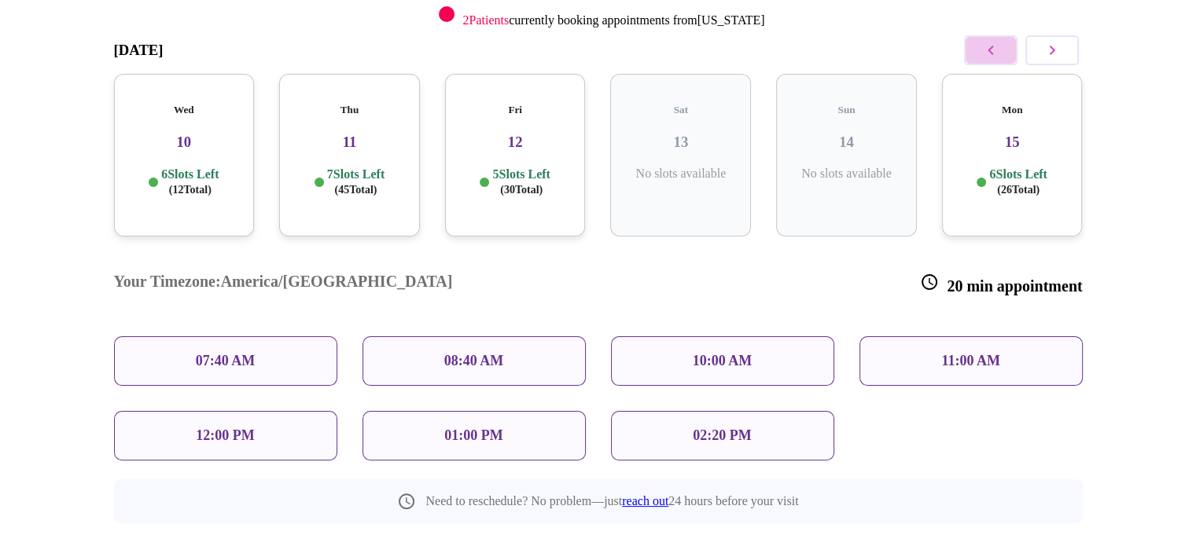
click at [997, 45] on icon "button" at bounding box center [990, 50] width 19 height 19
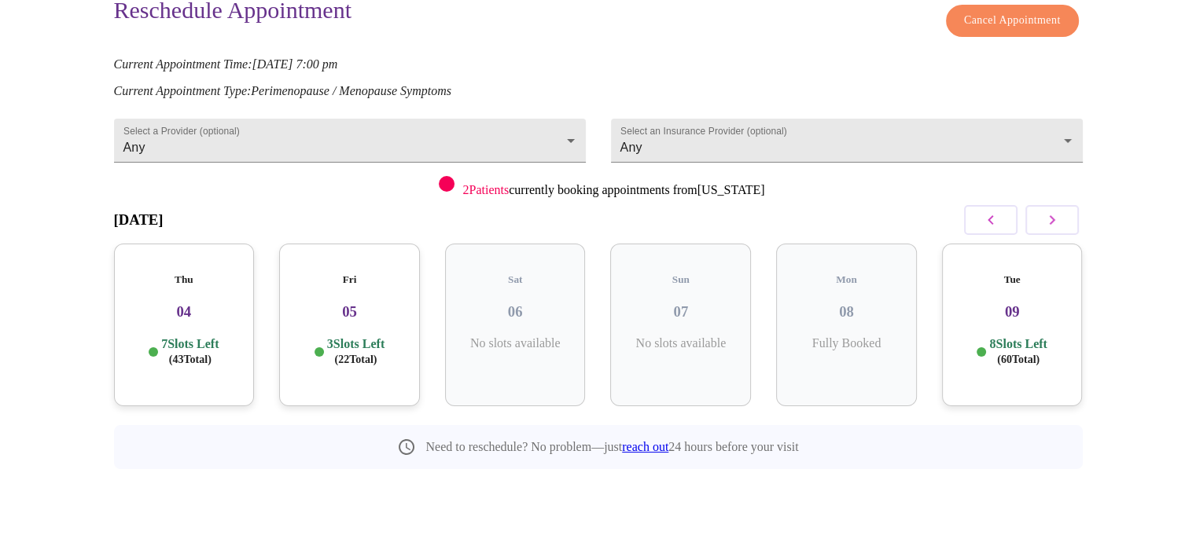
scroll to position [114, 0]
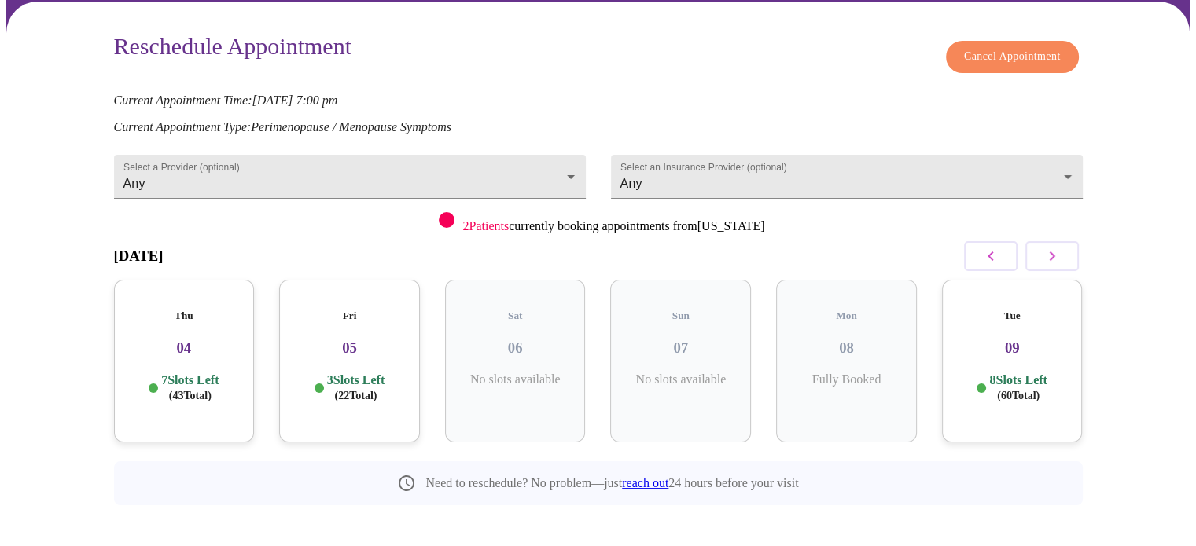
click at [1022, 340] on h3 "09" at bounding box center [1013, 348] width 116 height 17
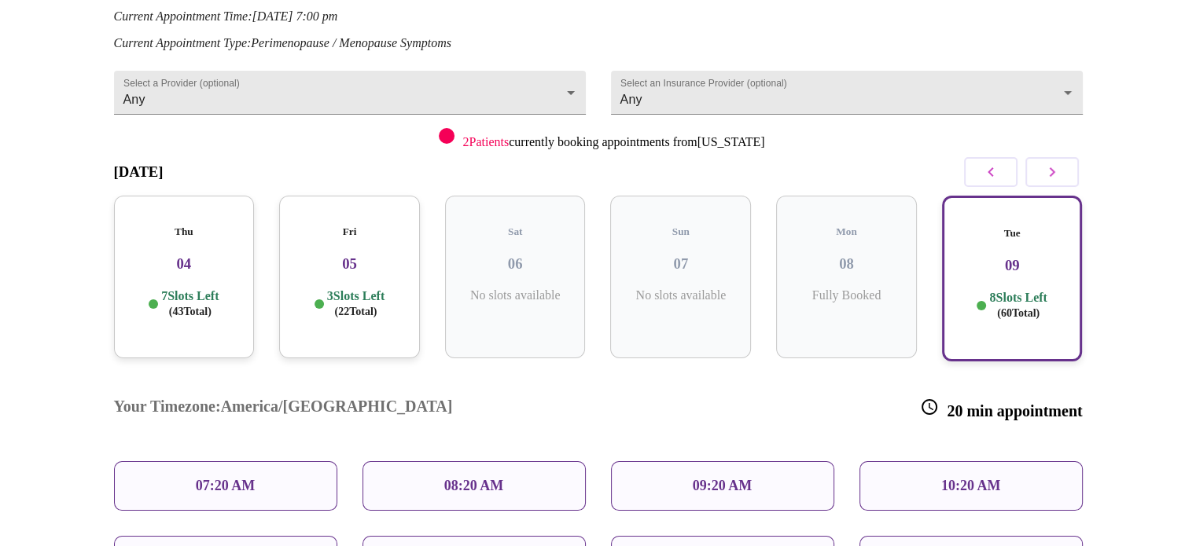
scroll to position [195, 0]
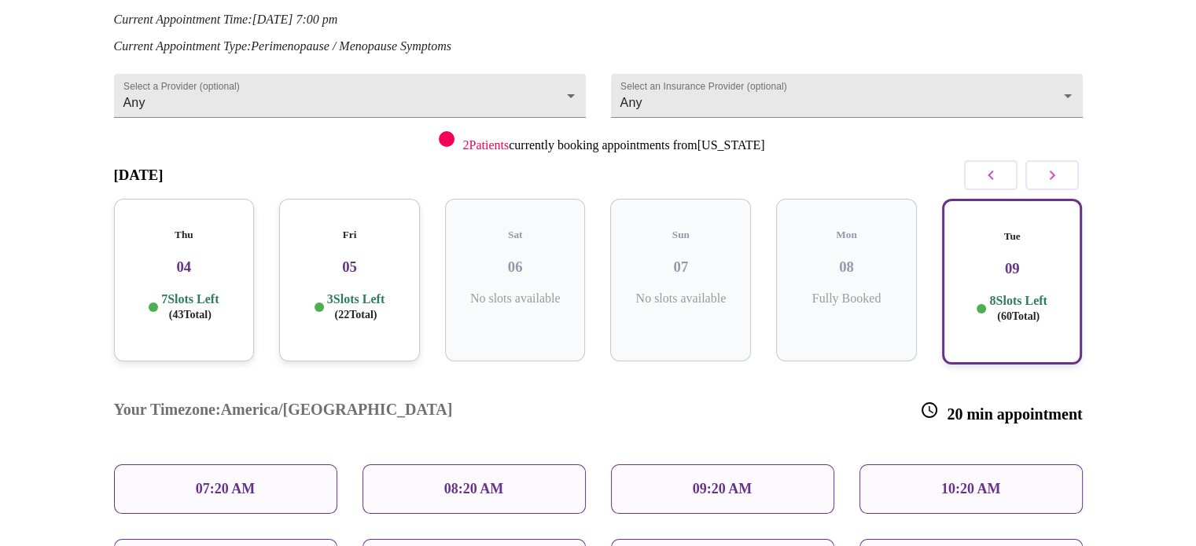
click at [1066, 169] on button "button" at bounding box center [1051, 175] width 53 height 30
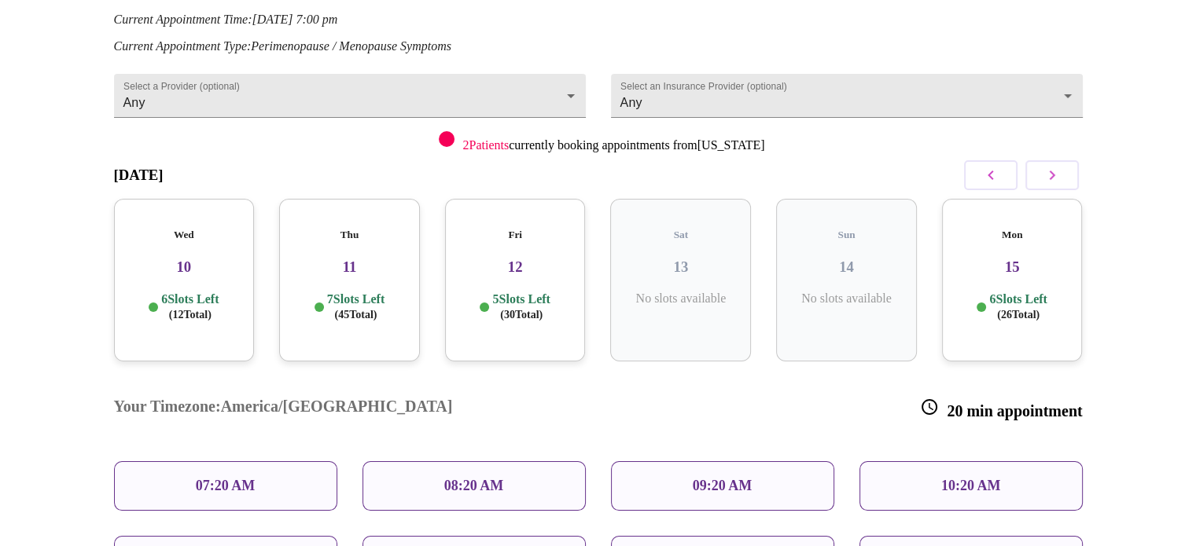
click at [1039, 259] on h3 "15" at bounding box center [1013, 267] width 116 height 17
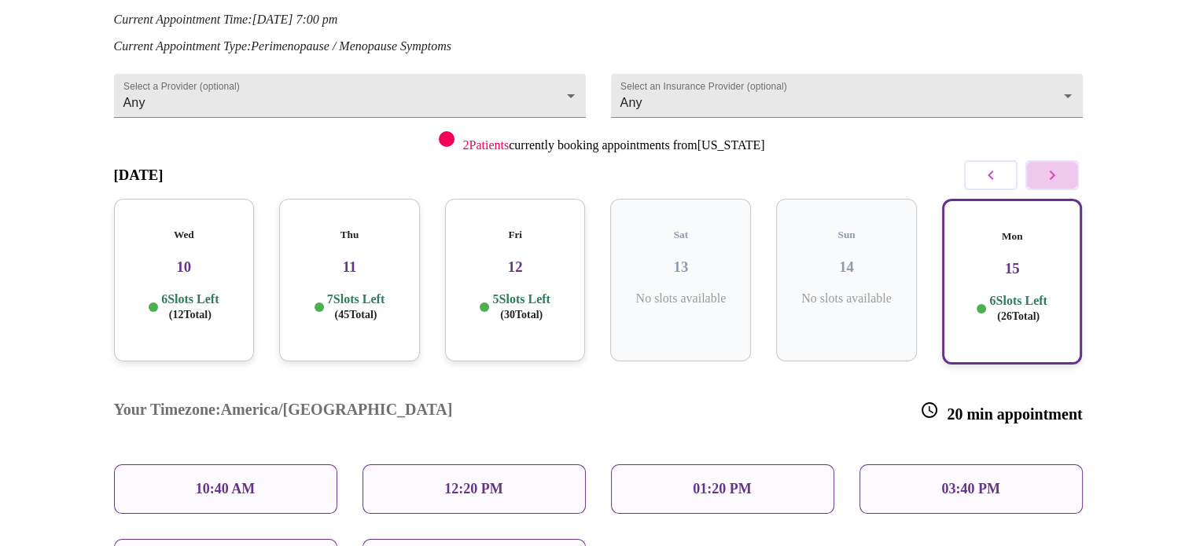
click at [1043, 171] on icon "button" at bounding box center [1052, 175] width 19 height 19
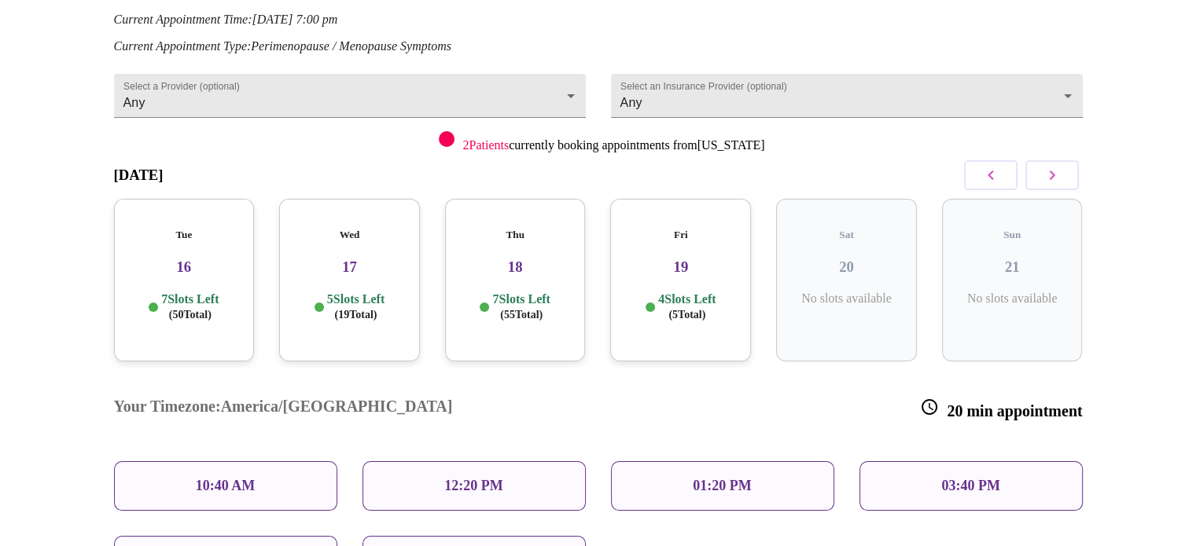
click at [180, 292] on p "7 Slots Left ( 50 Total)" at bounding box center [189, 307] width 57 height 31
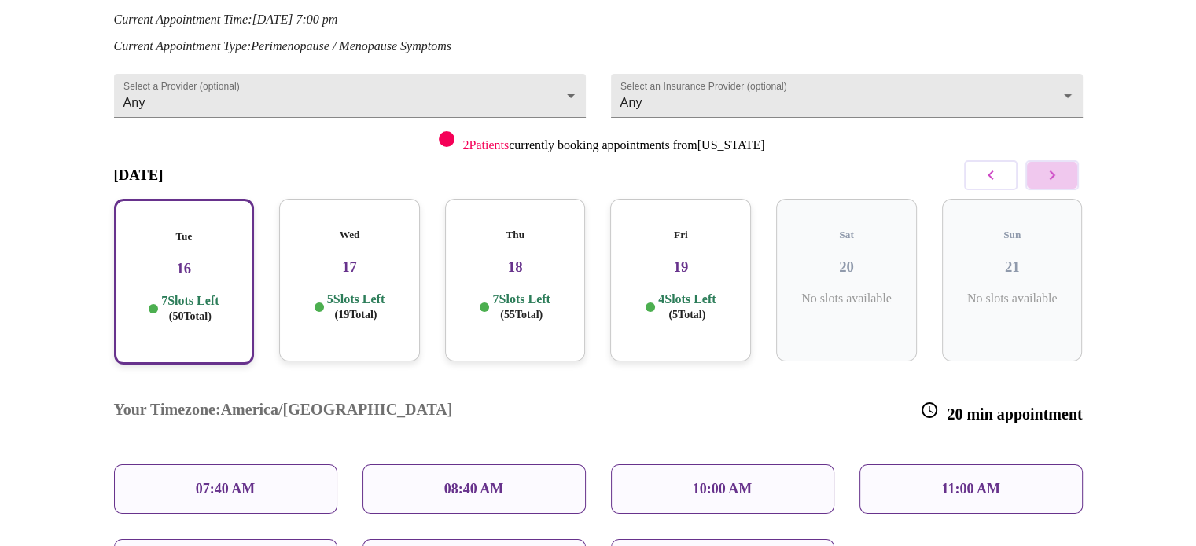
click at [1060, 166] on icon "button" at bounding box center [1052, 175] width 19 height 19
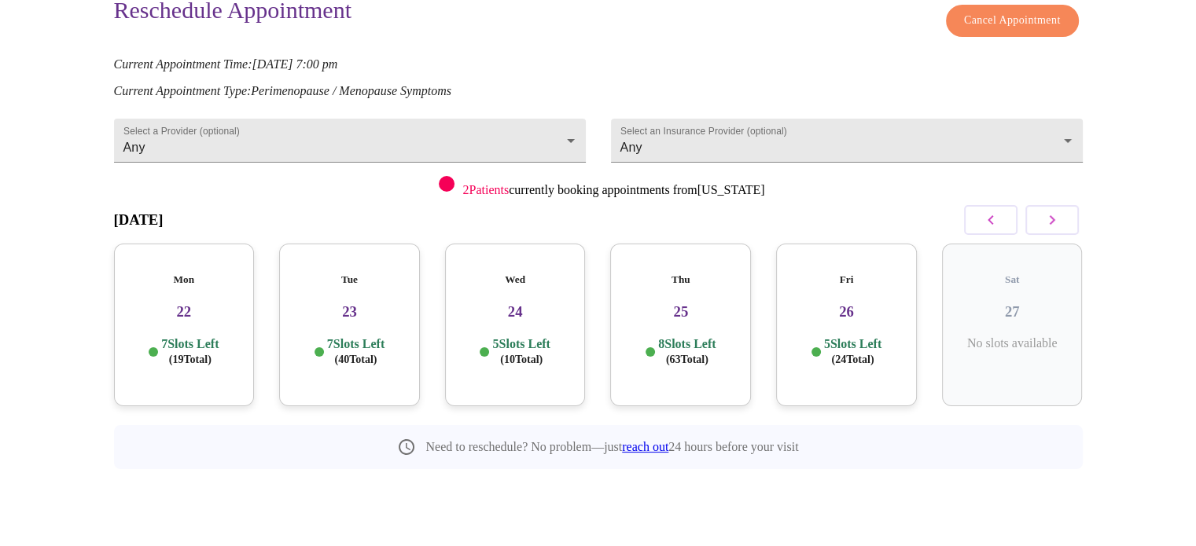
scroll to position [114, 0]
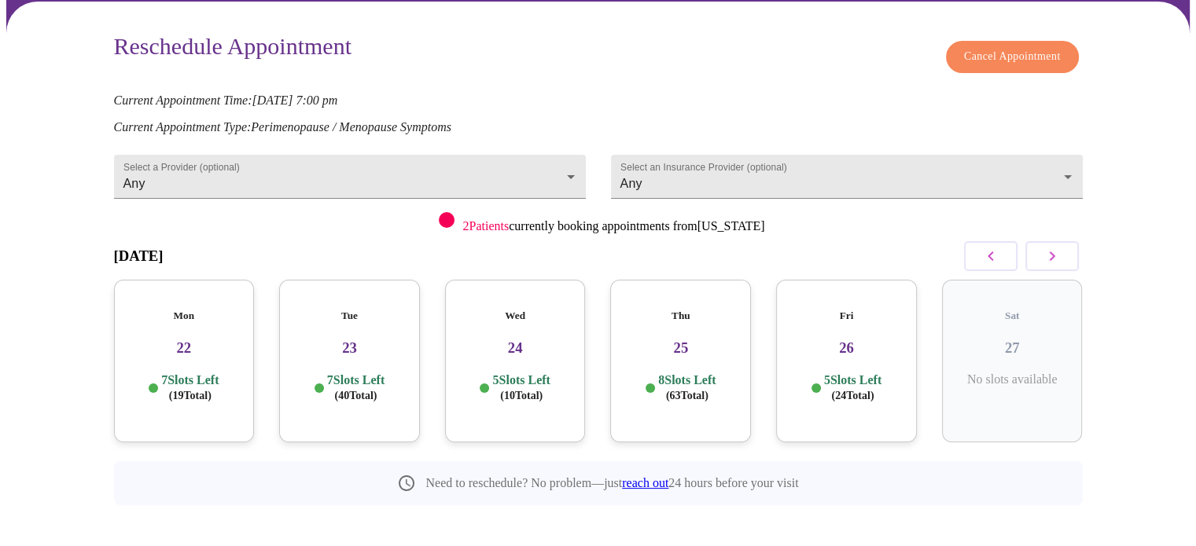
click at [193, 340] on h3 "22" at bounding box center [185, 348] width 116 height 17
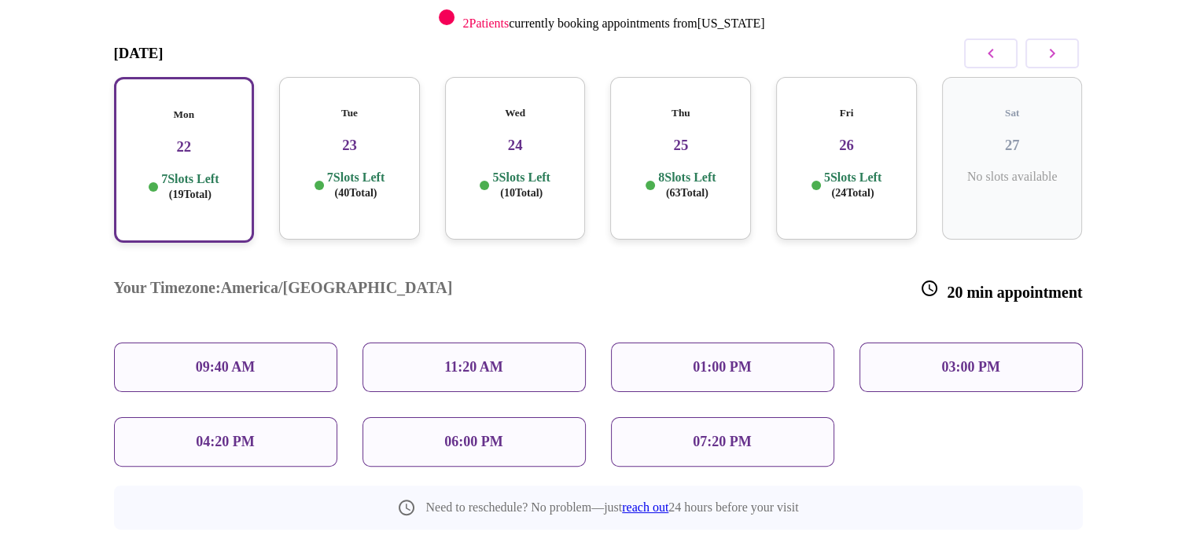
scroll to position [320, 0]
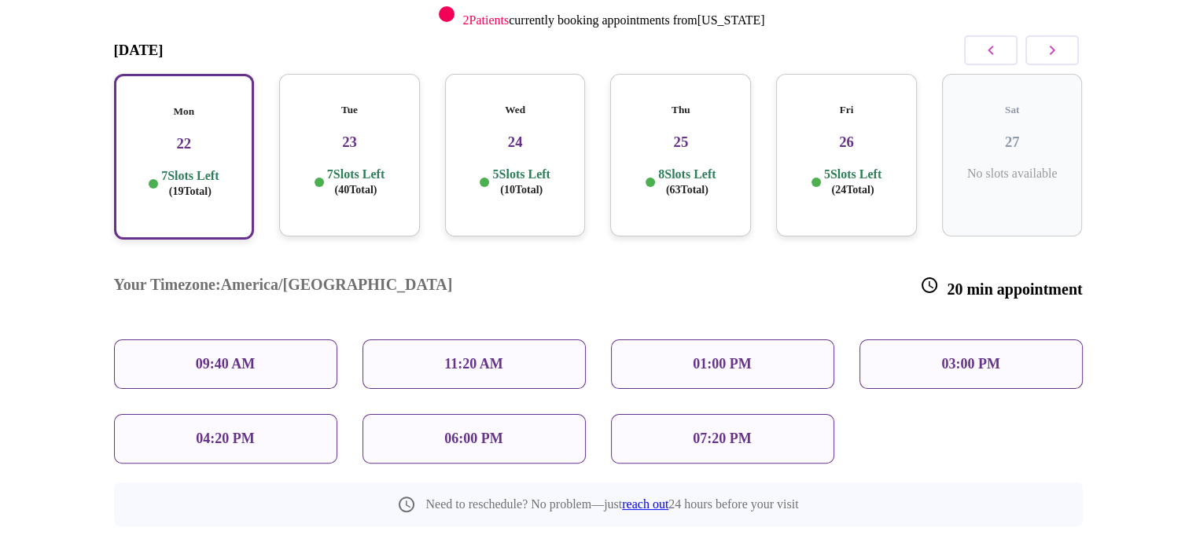
click at [365, 134] on h3 "23" at bounding box center [350, 142] width 116 height 17
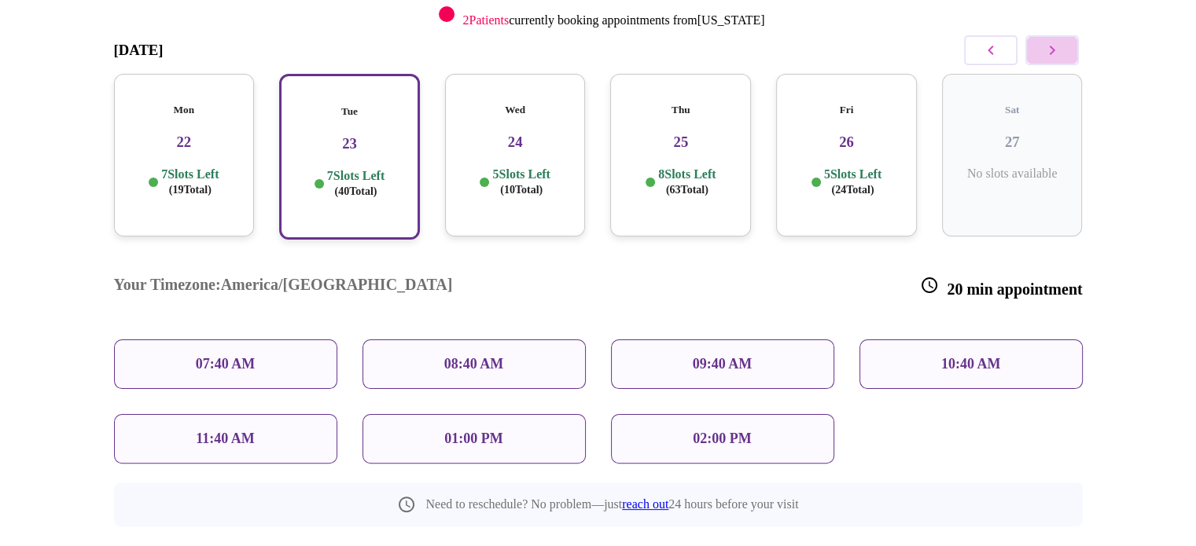
click at [1047, 41] on icon "button" at bounding box center [1052, 50] width 19 height 19
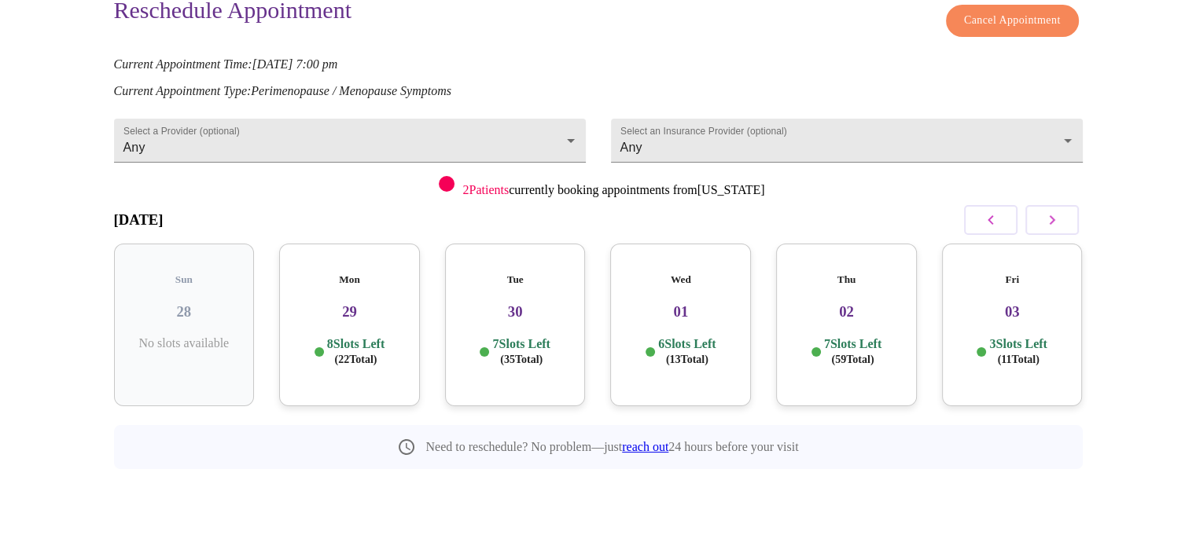
scroll to position [114, 0]
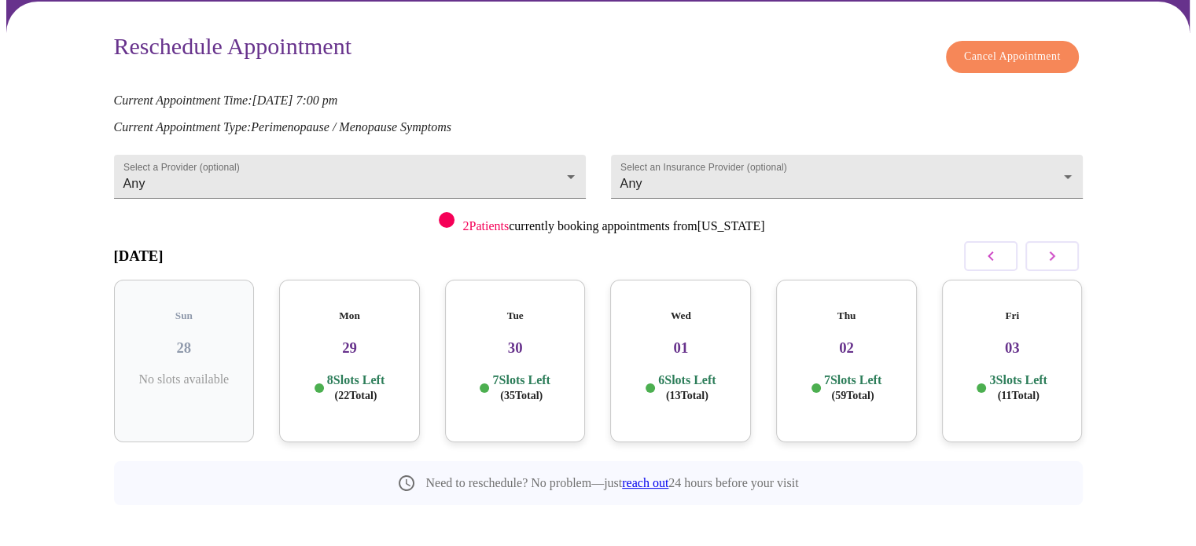
click at [360, 310] on div "Mon 29 8 Slots Left ( 22 Total)" at bounding box center [349, 361] width 141 height 163
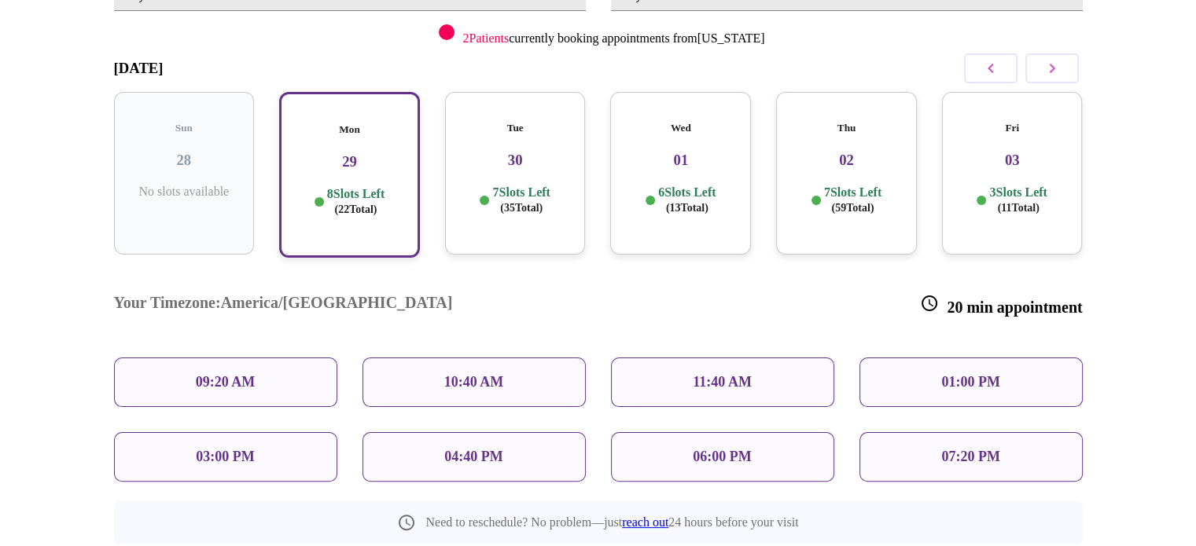
scroll to position [320, 0]
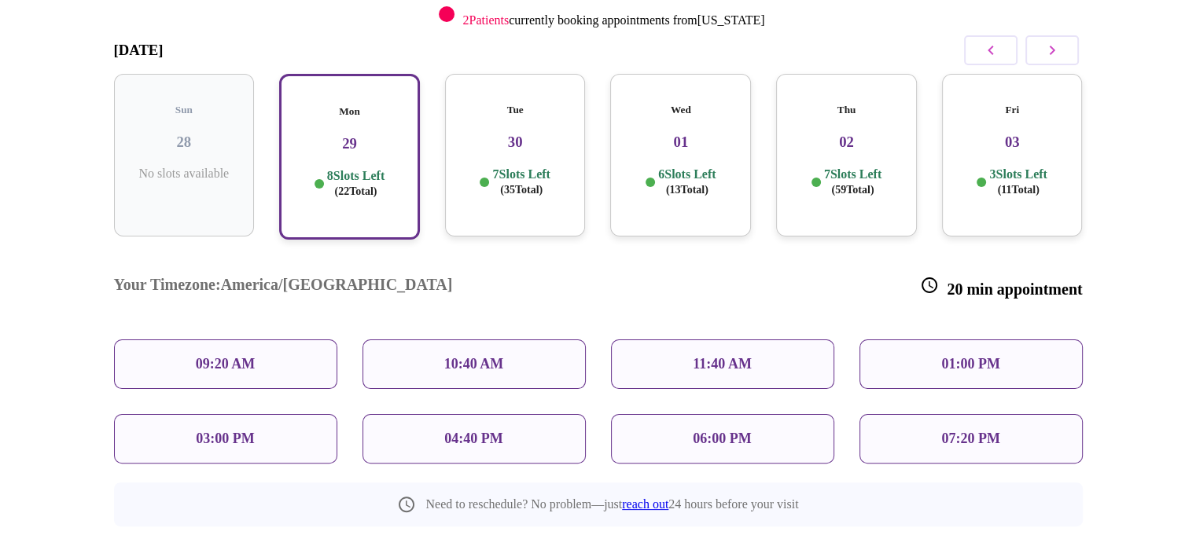
click at [537, 134] on div "Tue 30 7 Slots Left ( 35 Total)" at bounding box center [515, 155] width 141 height 163
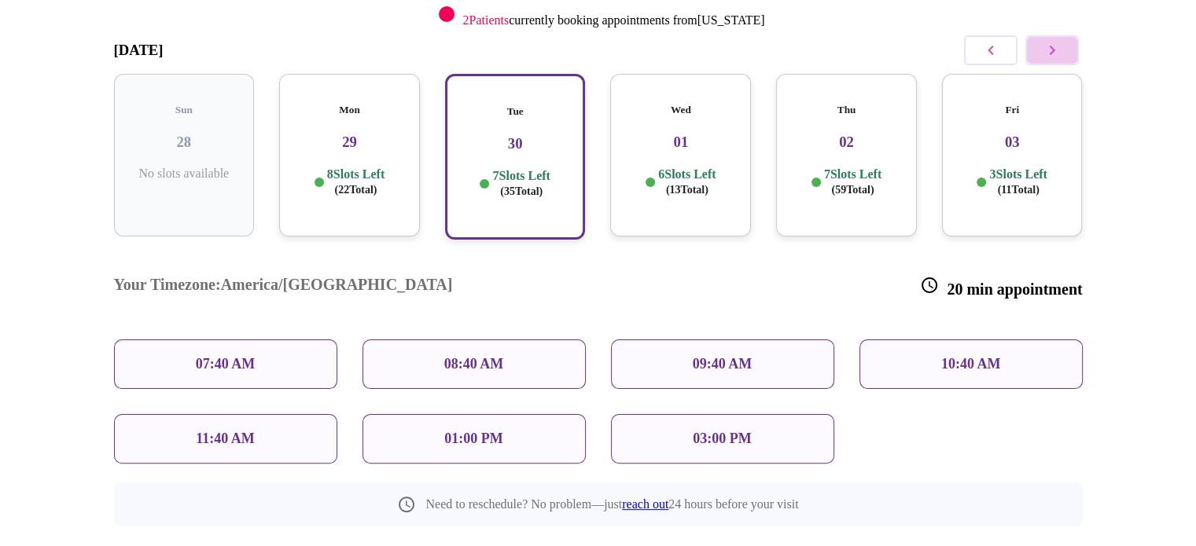
click at [1050, 48] on icon "button" at bounding box center [1052, 50] width 19 height 19
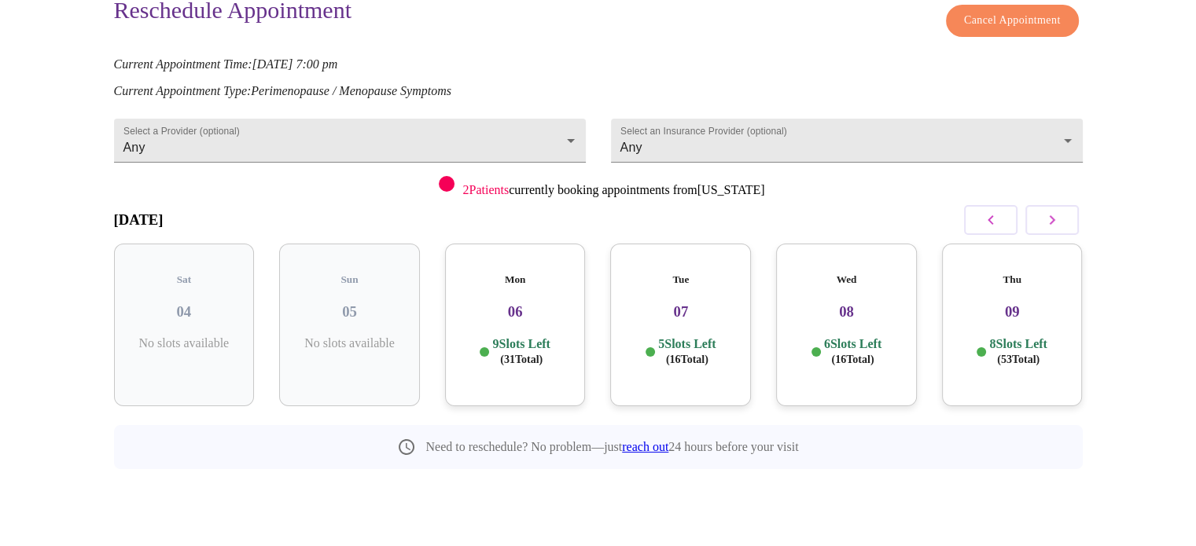
scroll to position [114, 0]
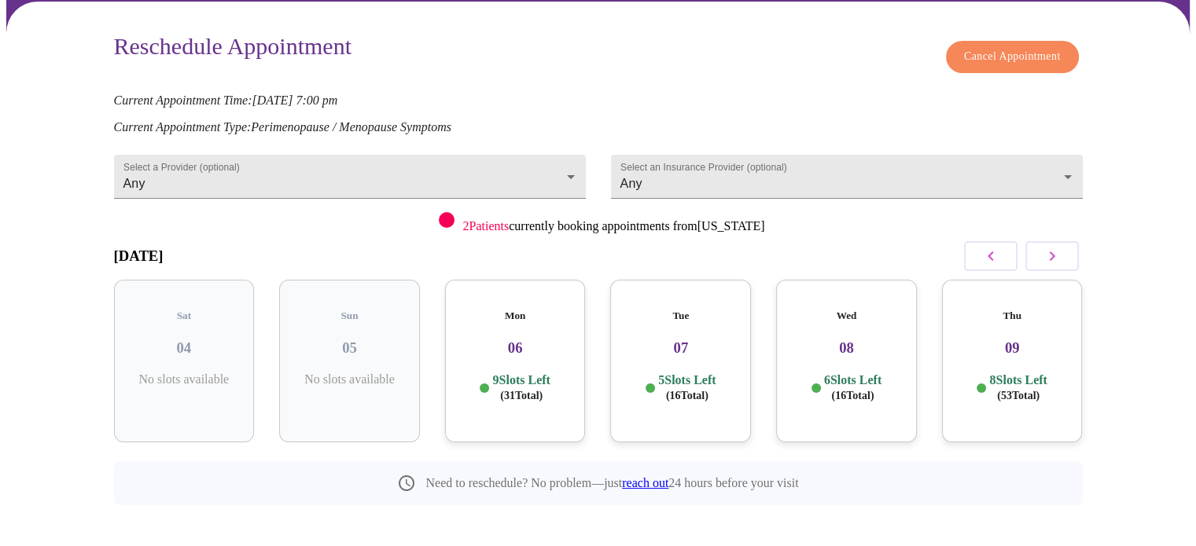
click at [694, 345] on div "Tue 07 5 Slots Left ( 16 Total)" at bounding box center [680, 361] width 141 height 163
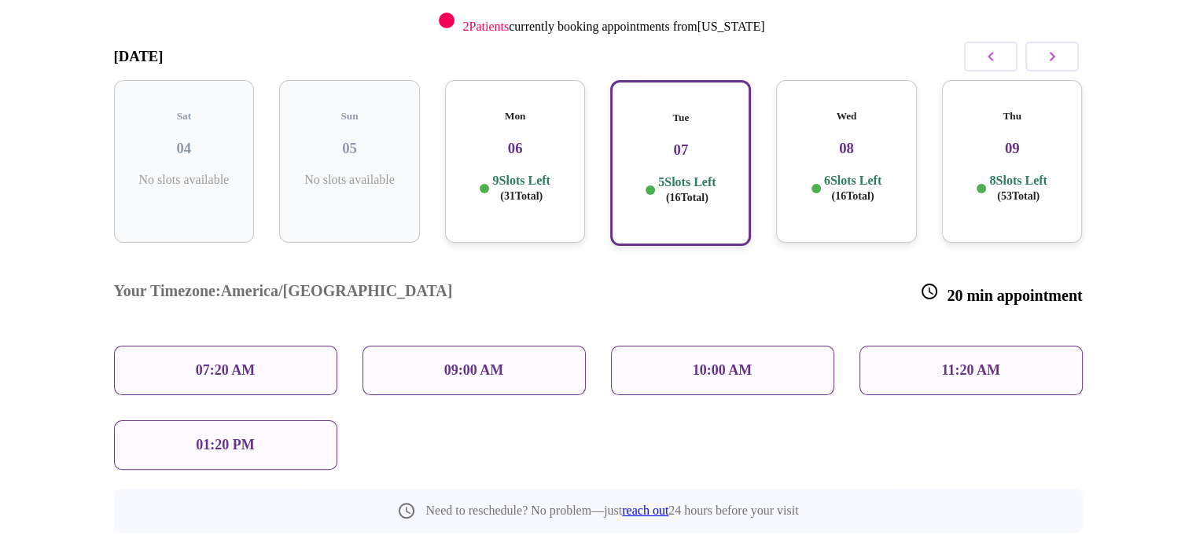
scroll to position [320, 0]
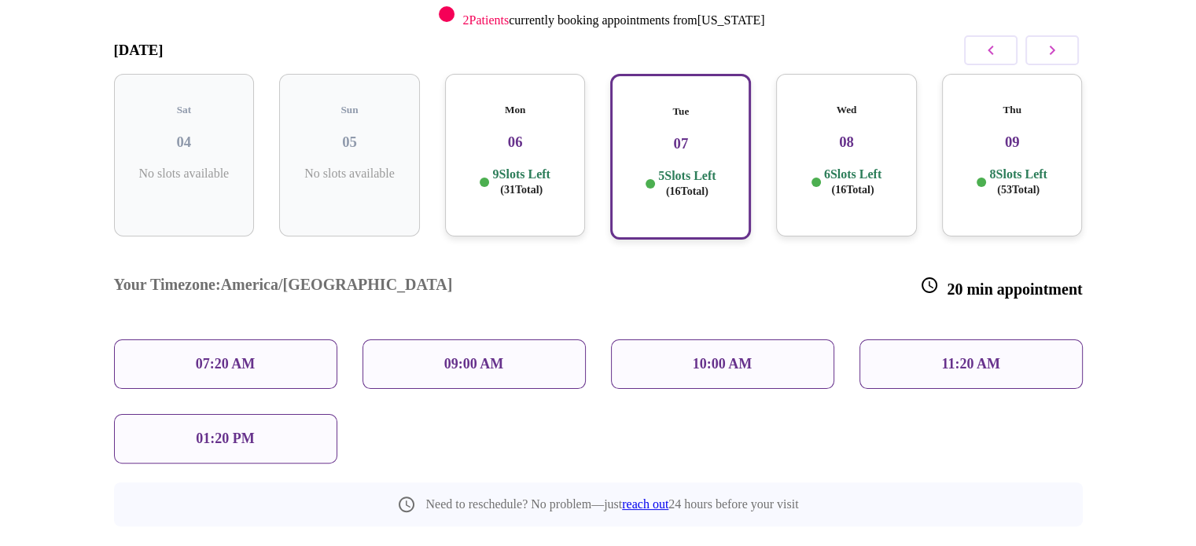
click at [522, 134] on h3 "06" at bounding box center [516, 142] width 116 height 17
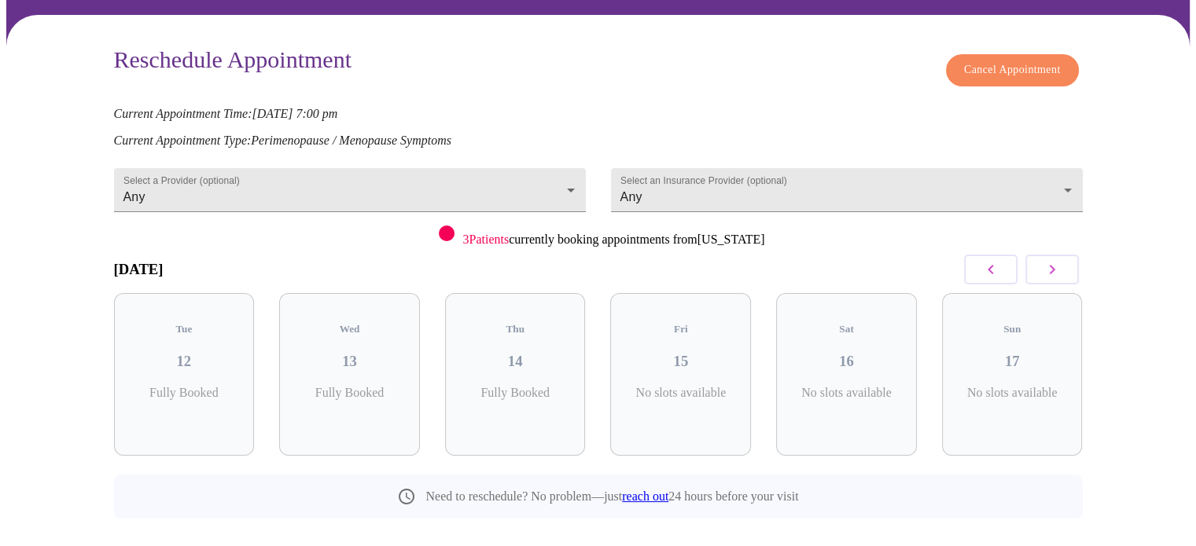
scroll to position [114, 0]
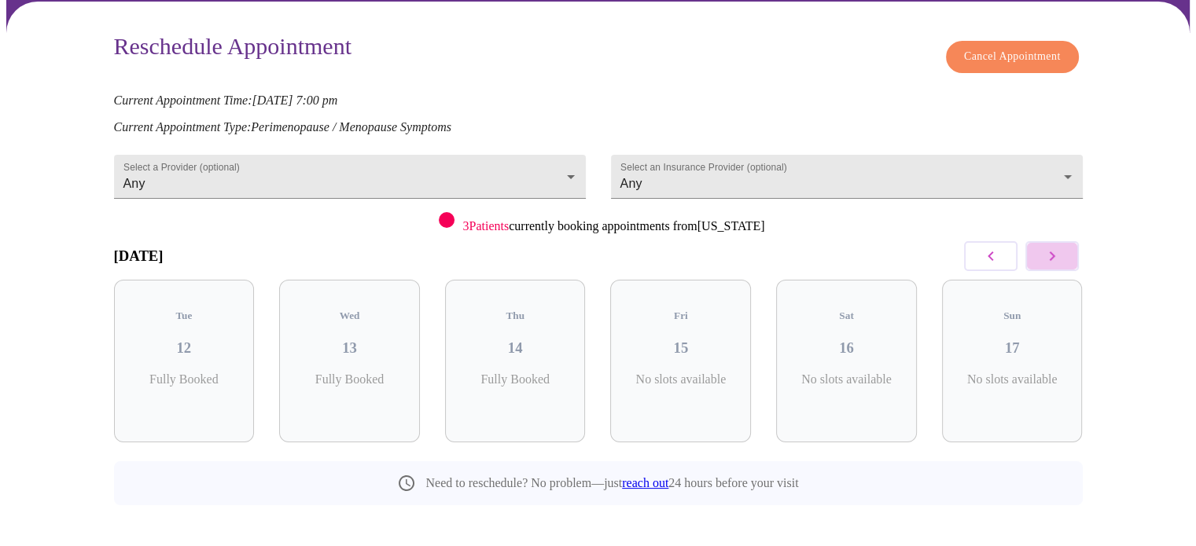
click at [1064, 241] on button "button" at bounding box center [1051, 256] width 53 height 30
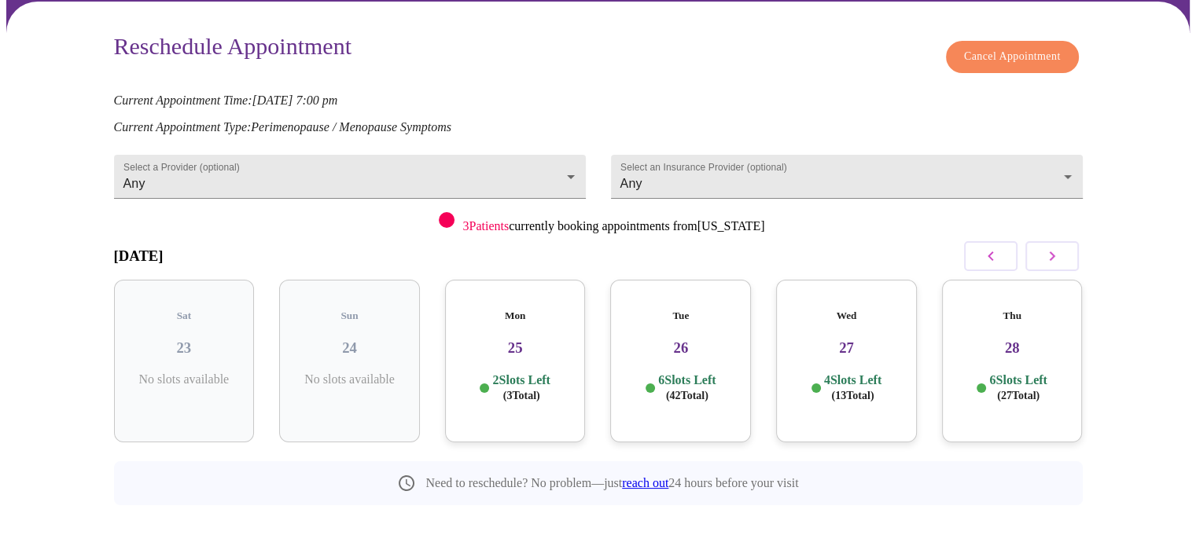
click at [1024, 310] on h5 "Thu" at bounding box center [1013, 316] width 116 height 13
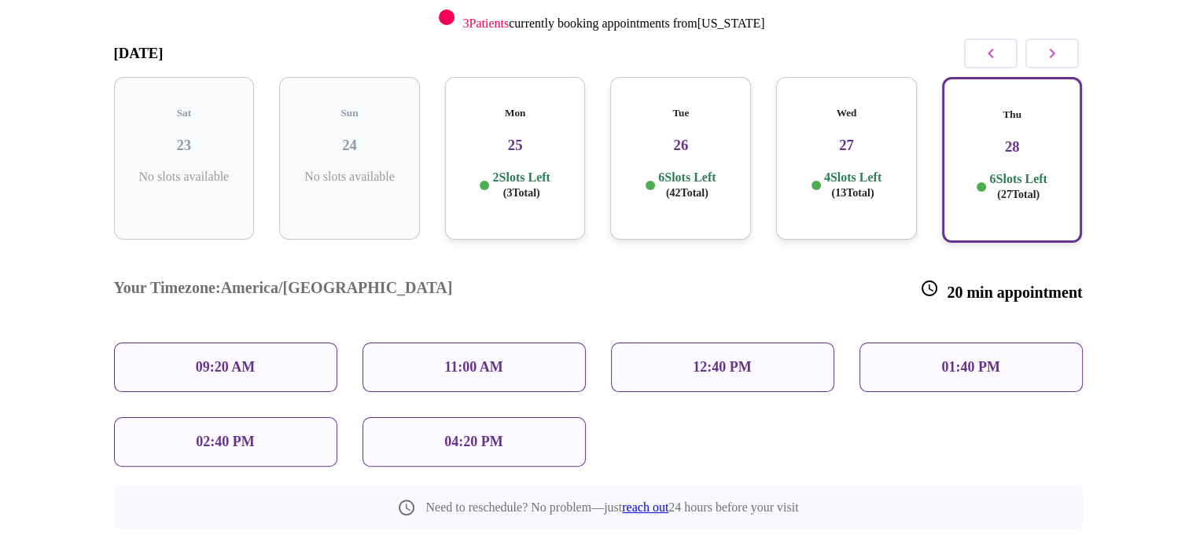
scroll to position [320, 0]
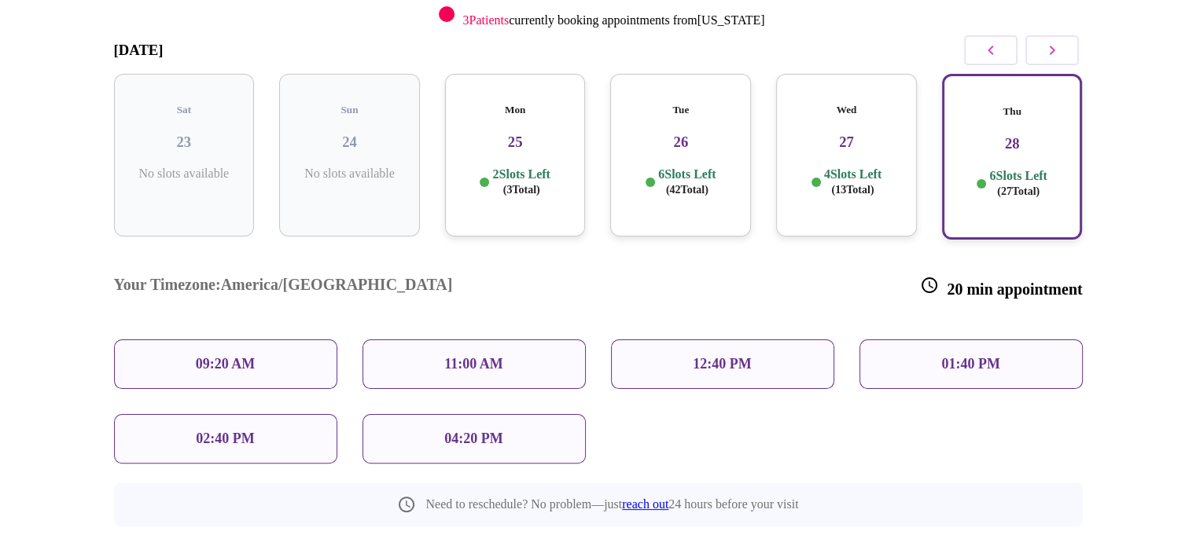
click at [881, 134] on h3 "27" at bounding box center [847, 142] width 116 height 17
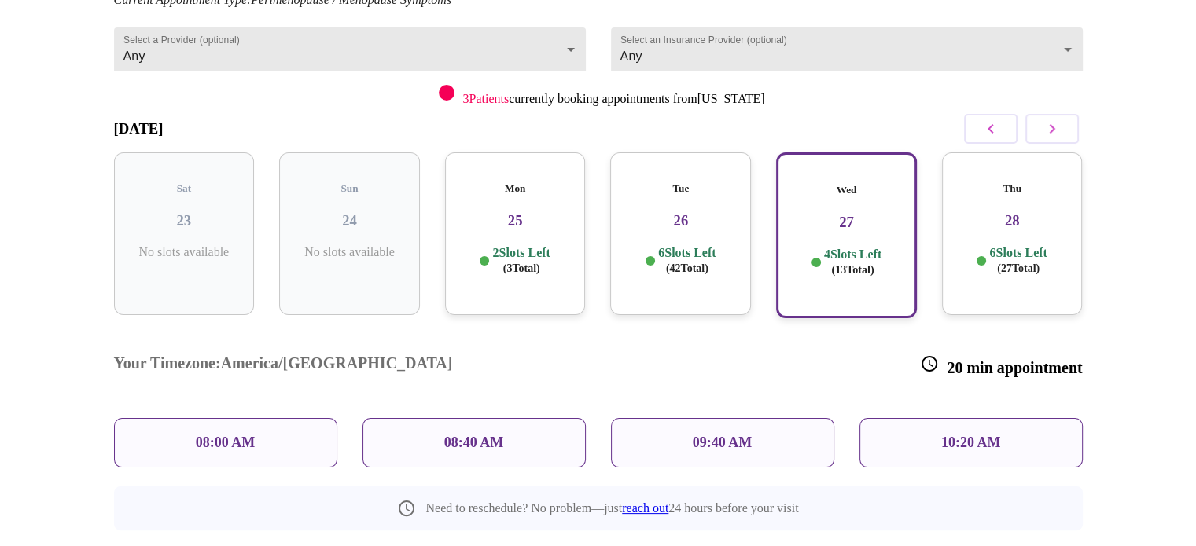
click at [1000, 212] on h3 "28" at bounding box center [1013, 220] width 116 height 17
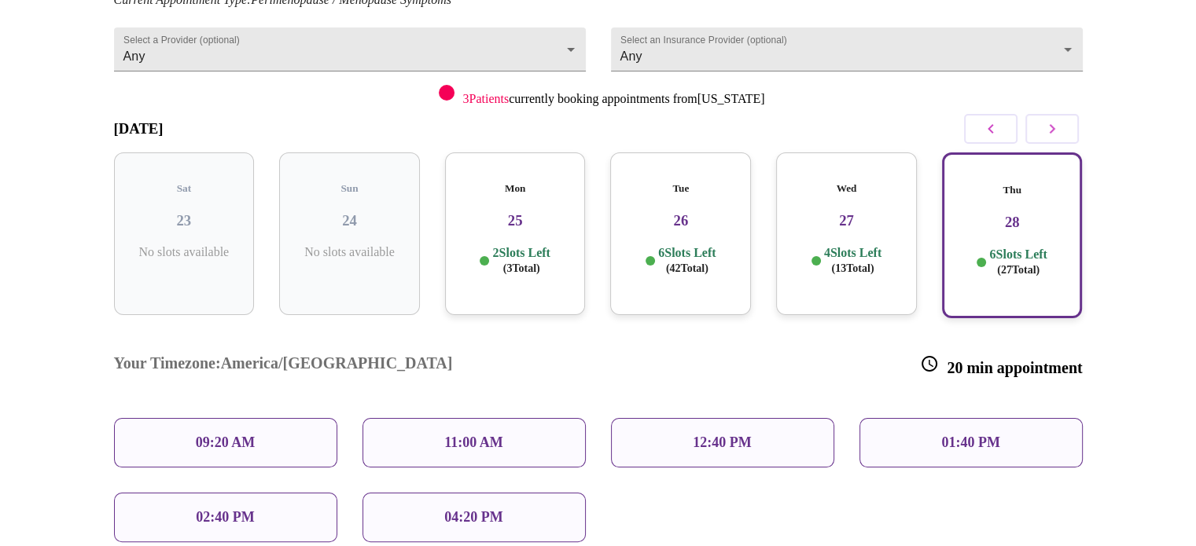
scroll to position [320, 0]
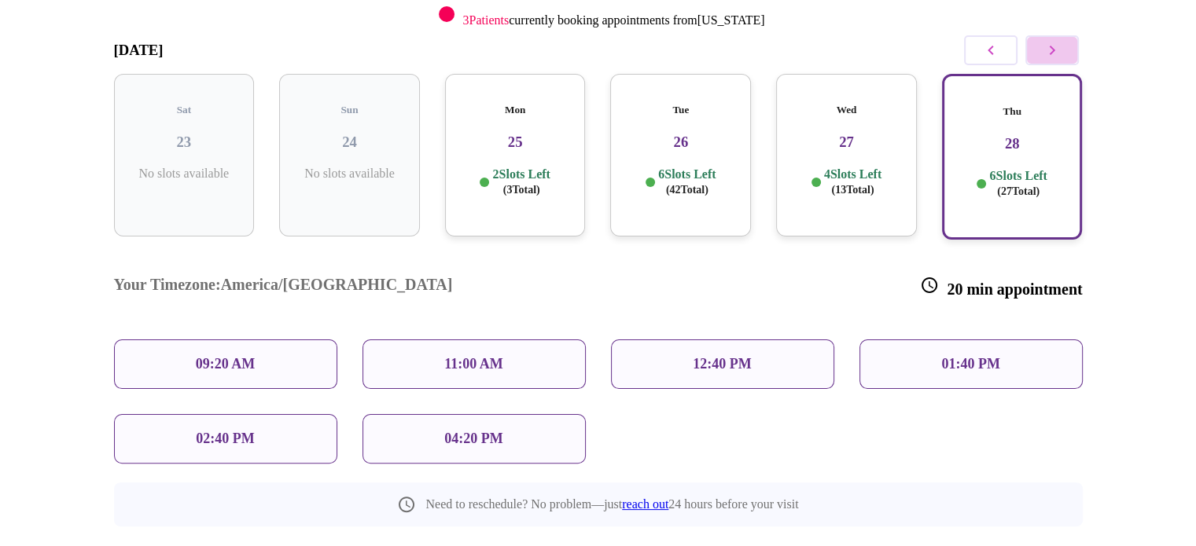
click at [1047, 41] on icon "button" at bounding box center [1052, 50] width 19 height 19
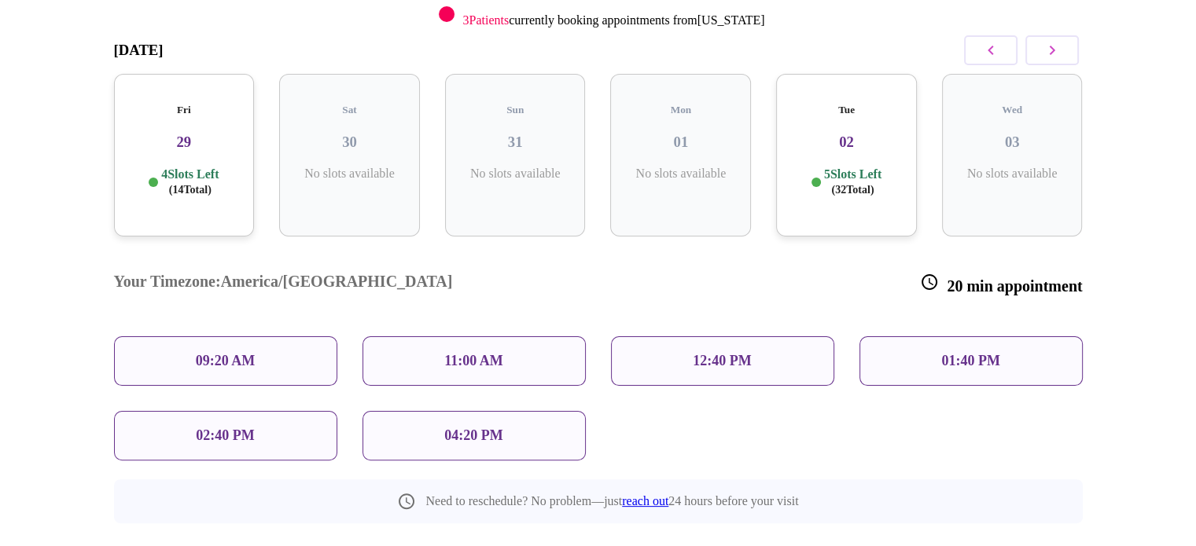
click at [233, 134] on h3 "29" at bounding box center [185, 142] width 116 height 17
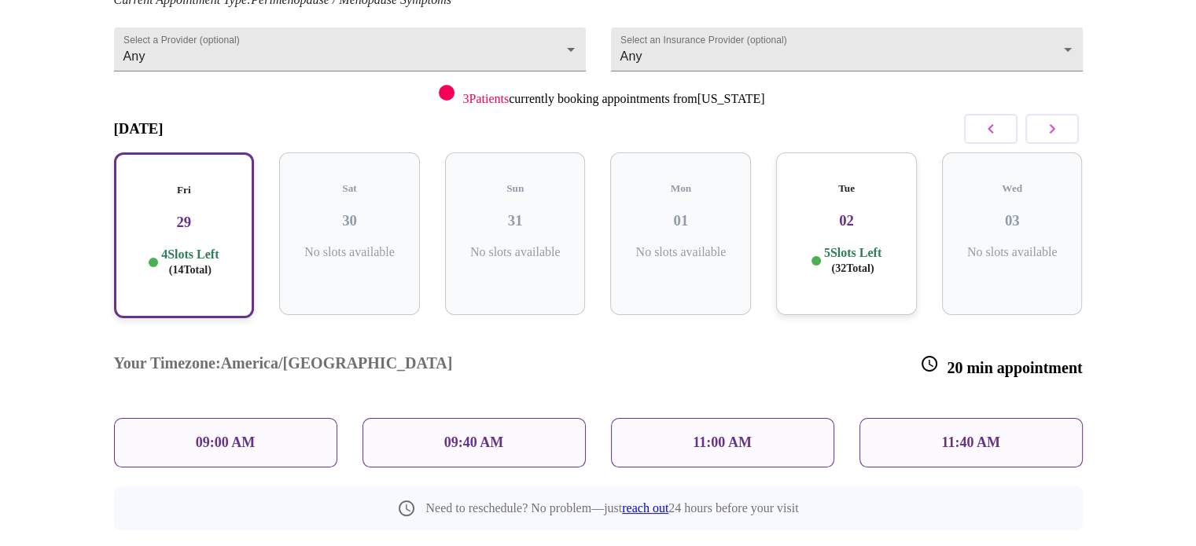
click at [831, 212] on h3 "02" at bounding box center [847, 220] width 116 height 17
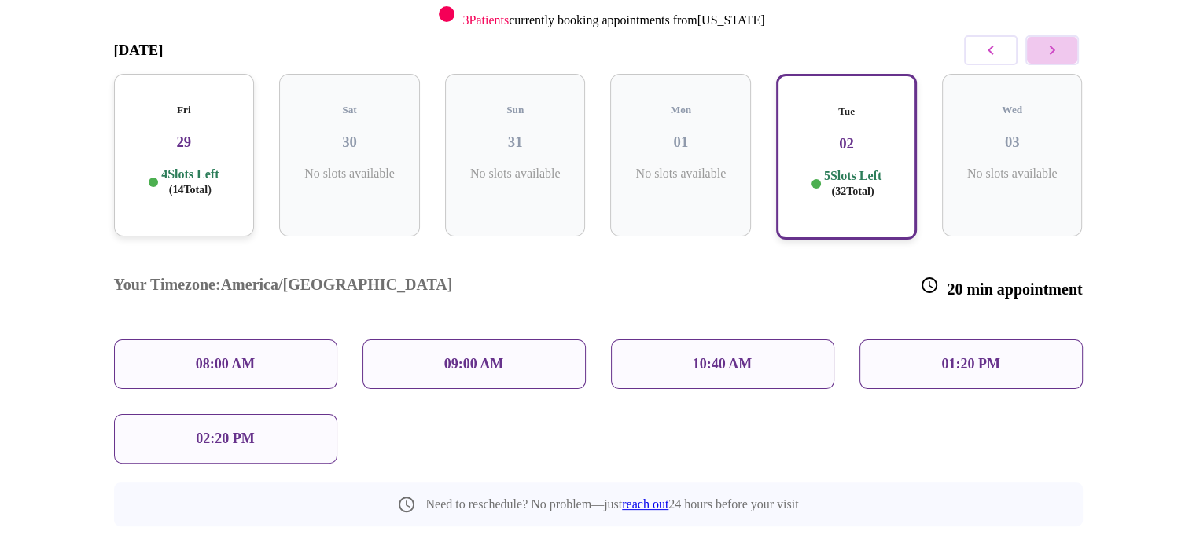
click at [1043, 41] on icon "button" at bounding box center [1052, 50] width 19 height 19
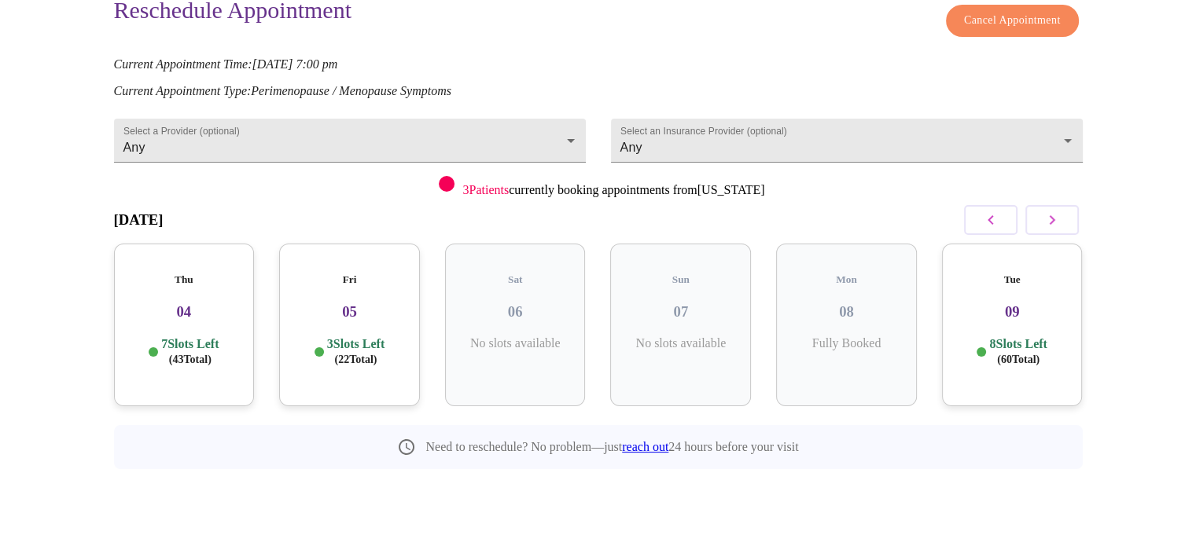
scroll to position [114, 0]
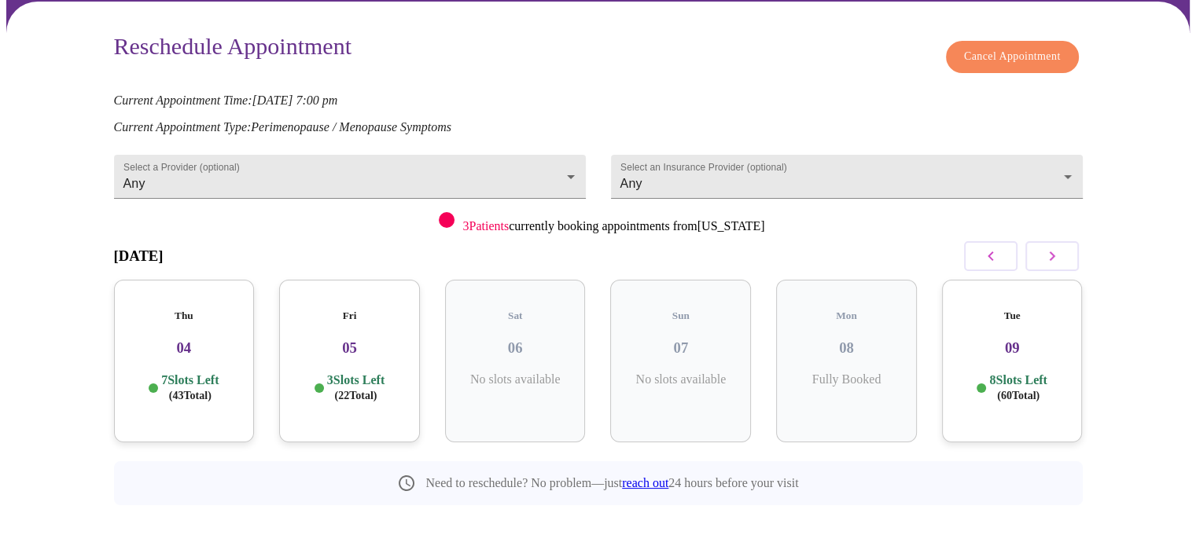
click at [1023, 340] on h3 "09" at bounding box center [1013, 348] width 116 height 17
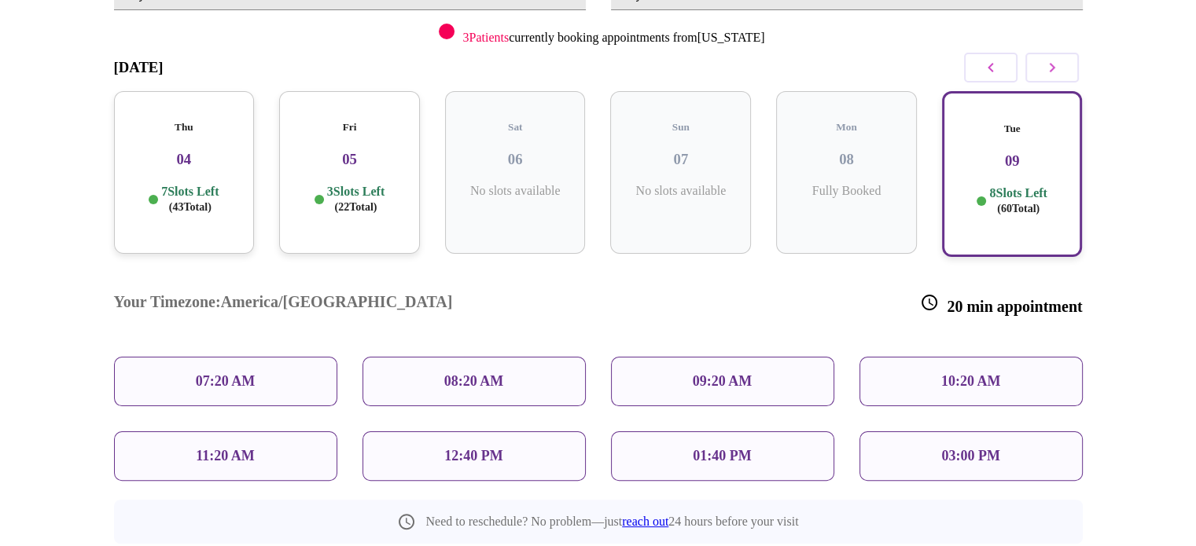
scroll to position [320, 0]
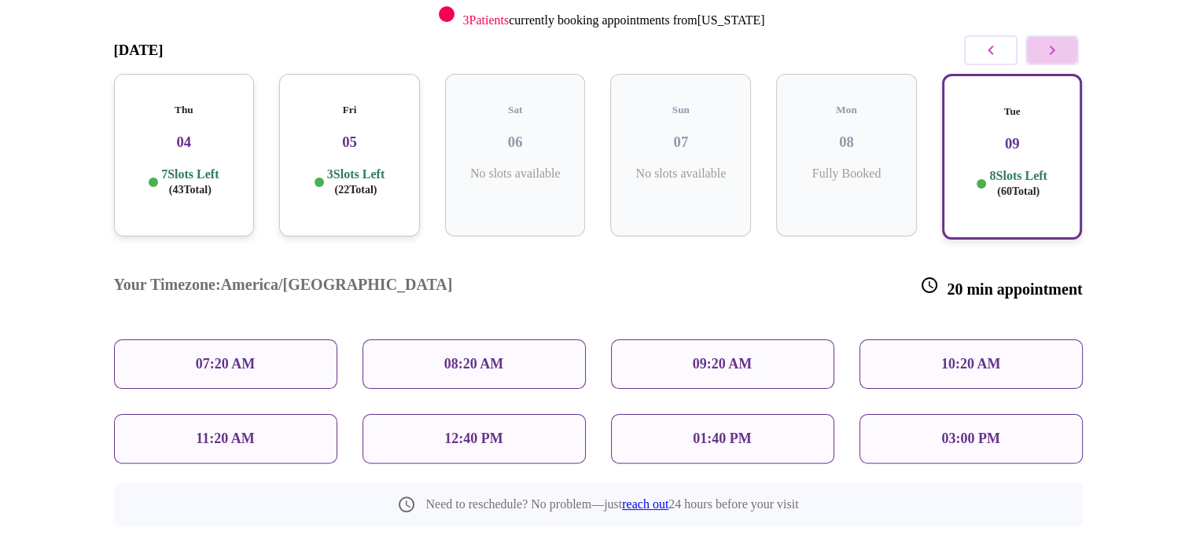
click at [1047, 42] on icon "button" at bounding box center [1052, 50] width 19 height 19
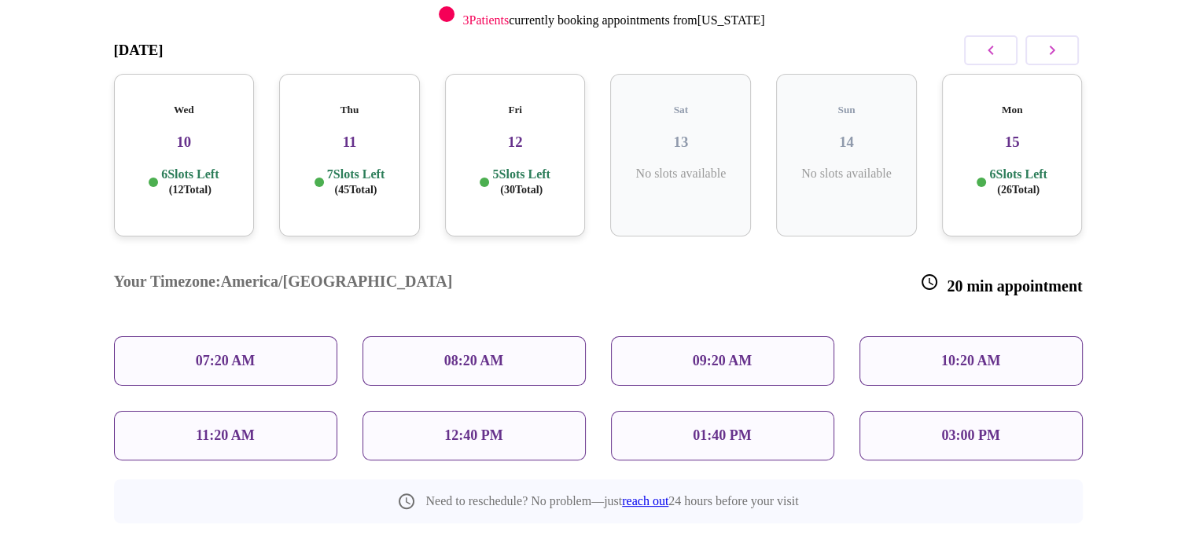
click at [1016, 134] on h3 "15" at bounding box center [1013, 142] width 116 height 17
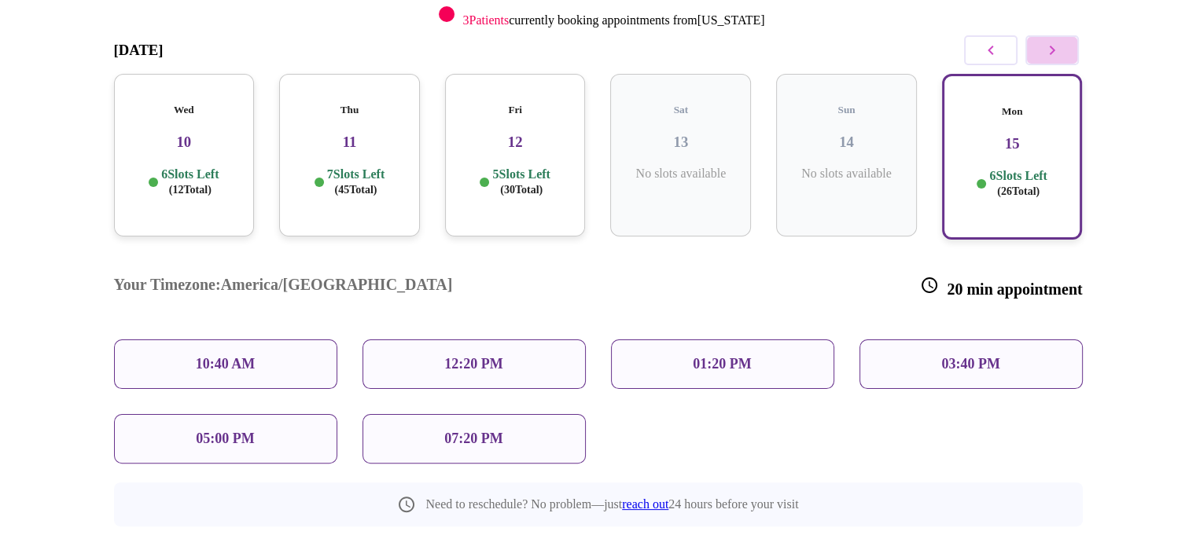
click at [1058, 47] on icon "button" at bounding box center [1052, 50] width 19 height 19
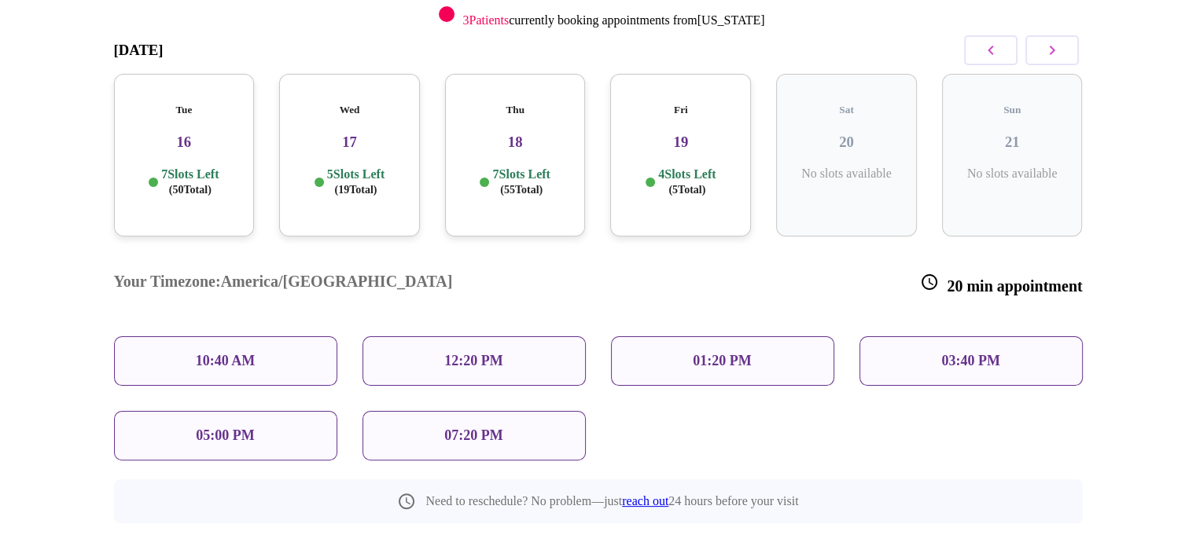
click at [182, 167] on p "7 Slots Left ( 50 Total)" at bounding box center [189, 182] width 57 height 31
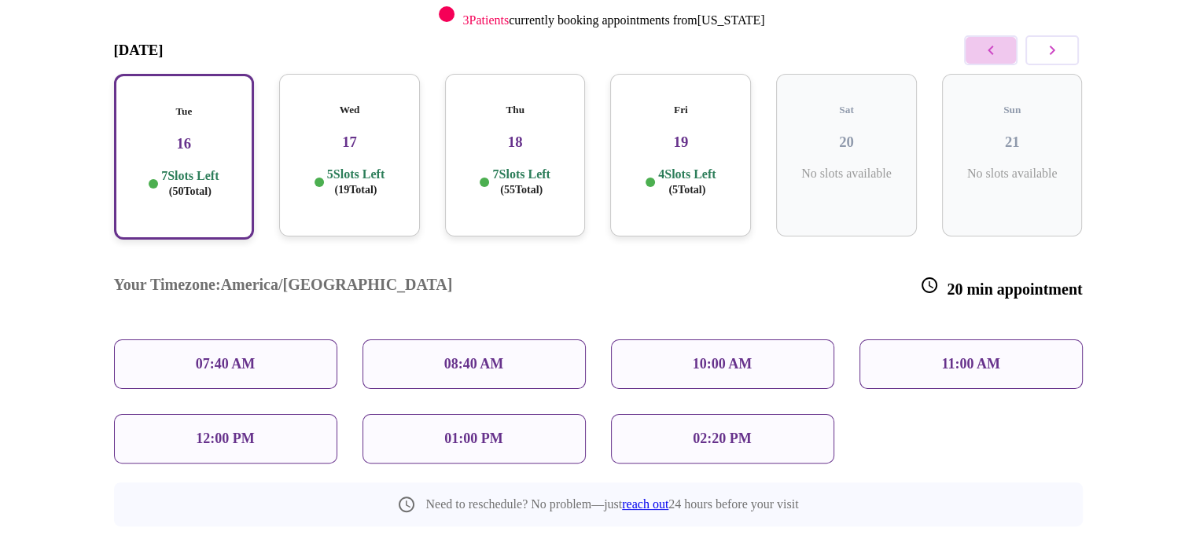
click at [977, 42] on button "button" at bounding box center [990, 50] width 53 height 30
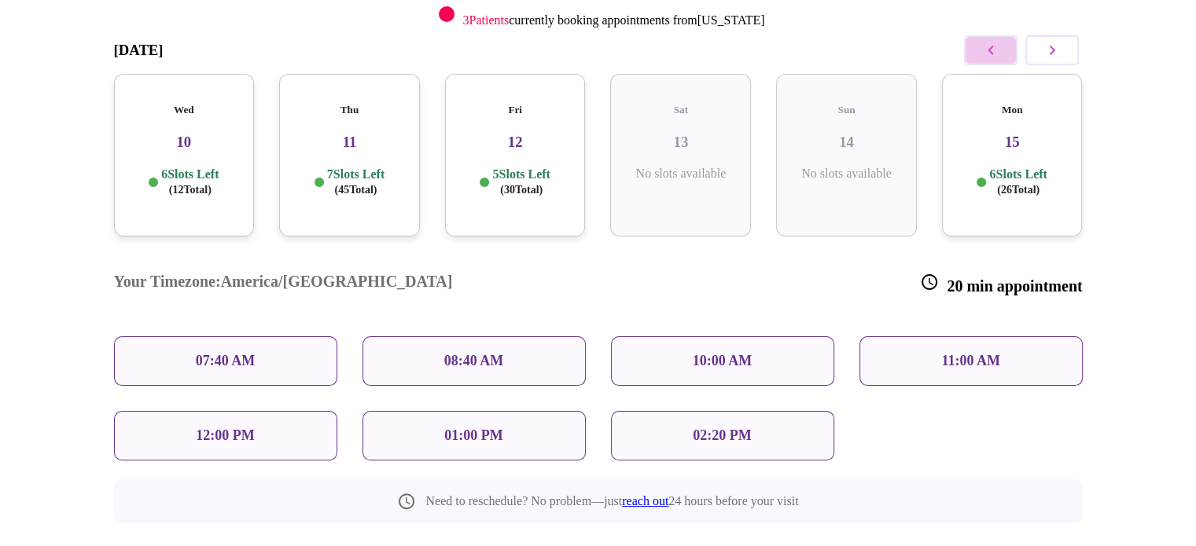
click at [977, 42] on button "button" at bounding box center [990, 50] width 53 height 30
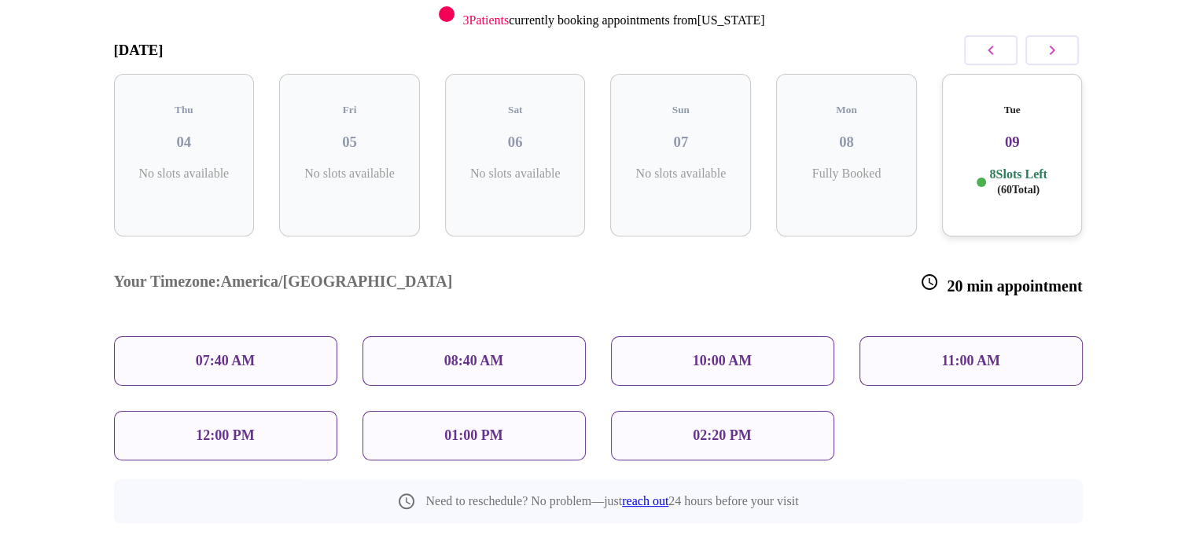
scroll to position [114, 0]
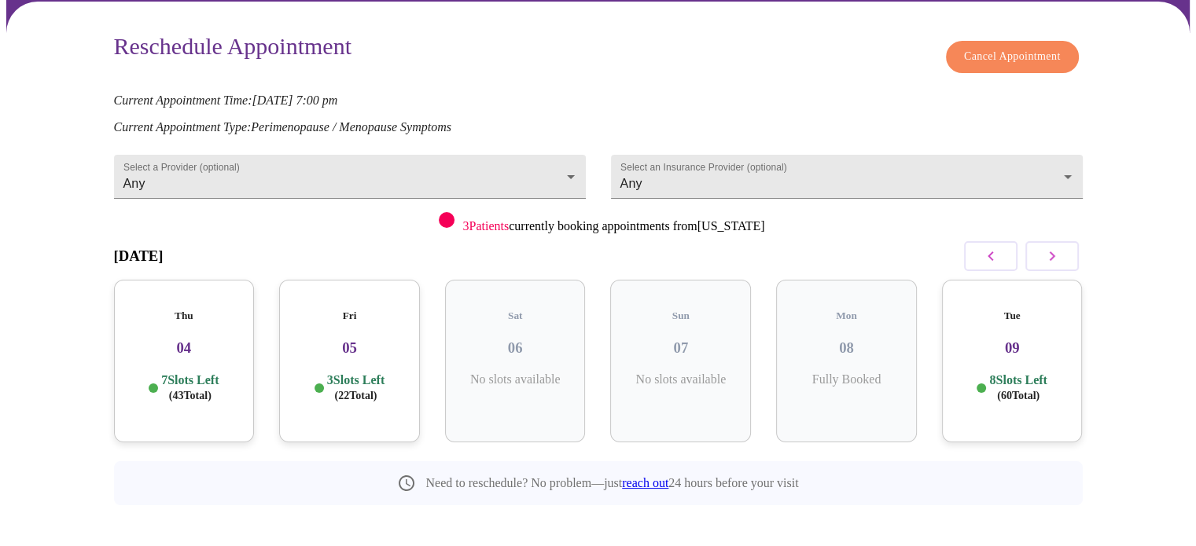
click at [1000, 340] on h3 "09" at bounding box center [1013, 348] width 116 height 17
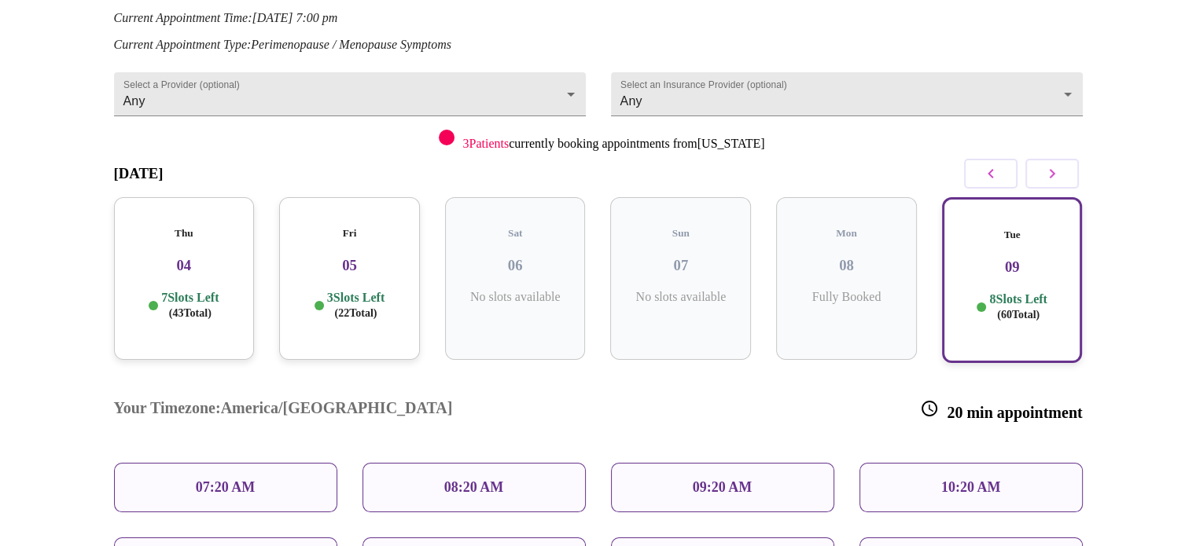
scroll to position [195, 0]
click at [1047, 168] on icon "button" at bounding box center [1052, 175] width 19 height 19
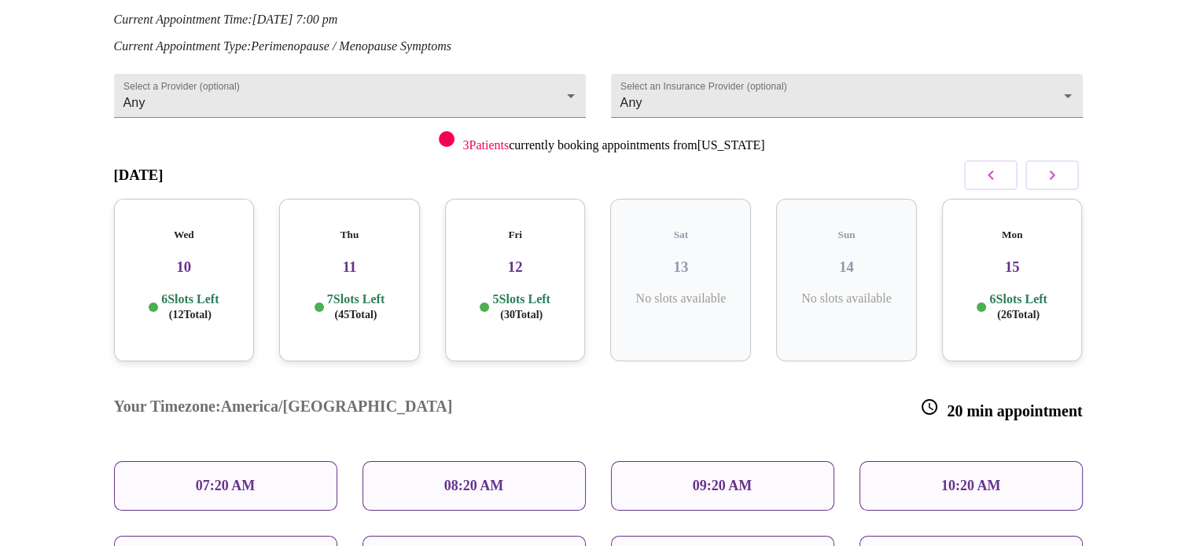
click at [989, 259] on h3 "15" at bounding box center [1013, 267] width 116 height 17
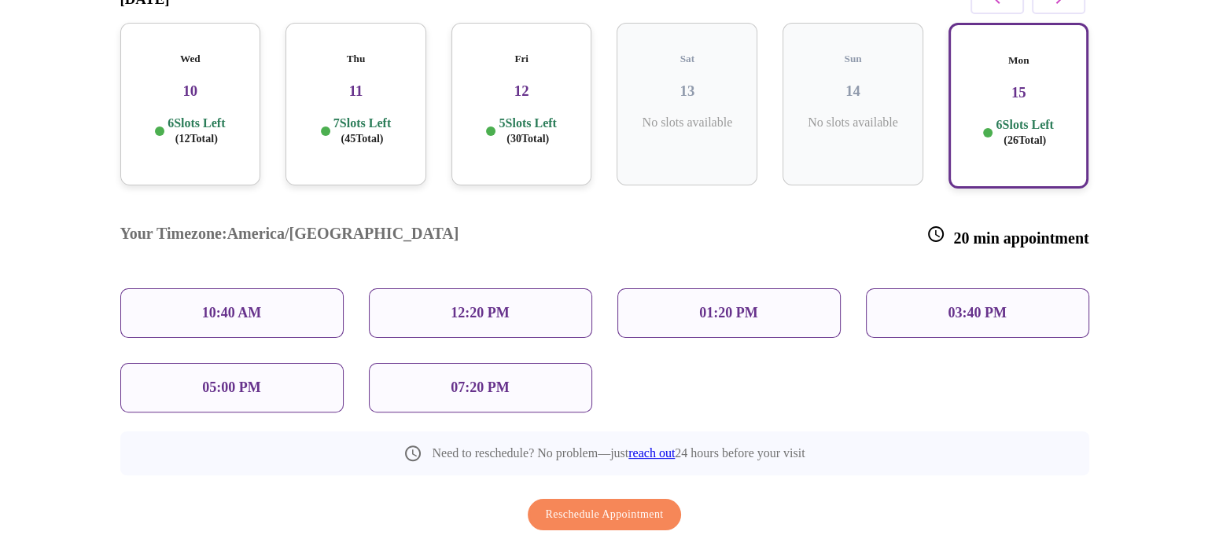
scroll to position [377, 0]
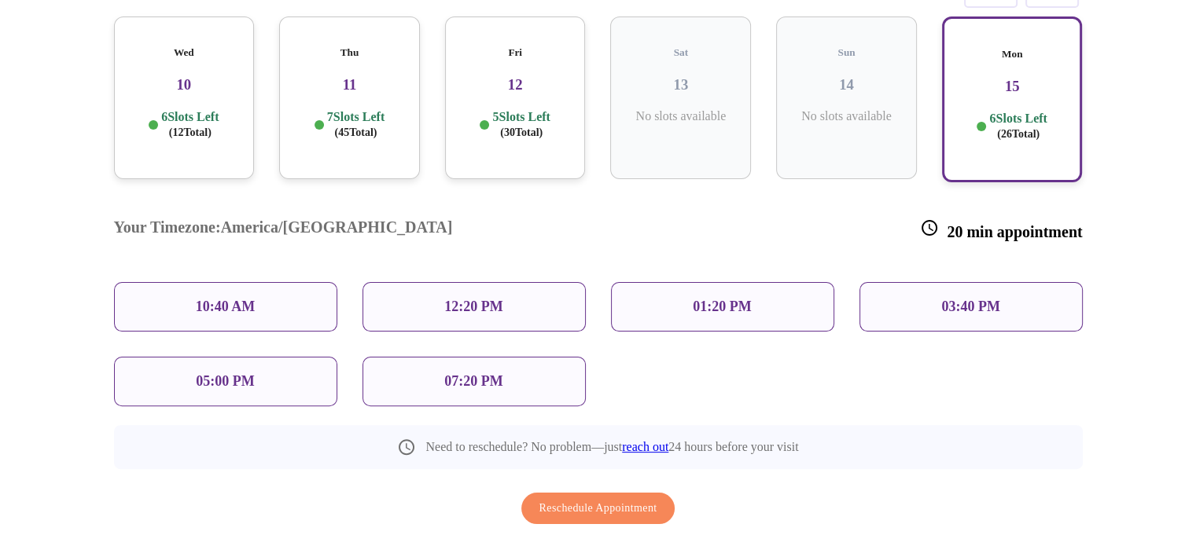
click at [476, 374] on p "07:20 PM" at bounding box center [473, 382] width 58 height 17
click at [569, 499] on span "Reschedule Appointment" at bounding box center [598, 509] width 118 height 20
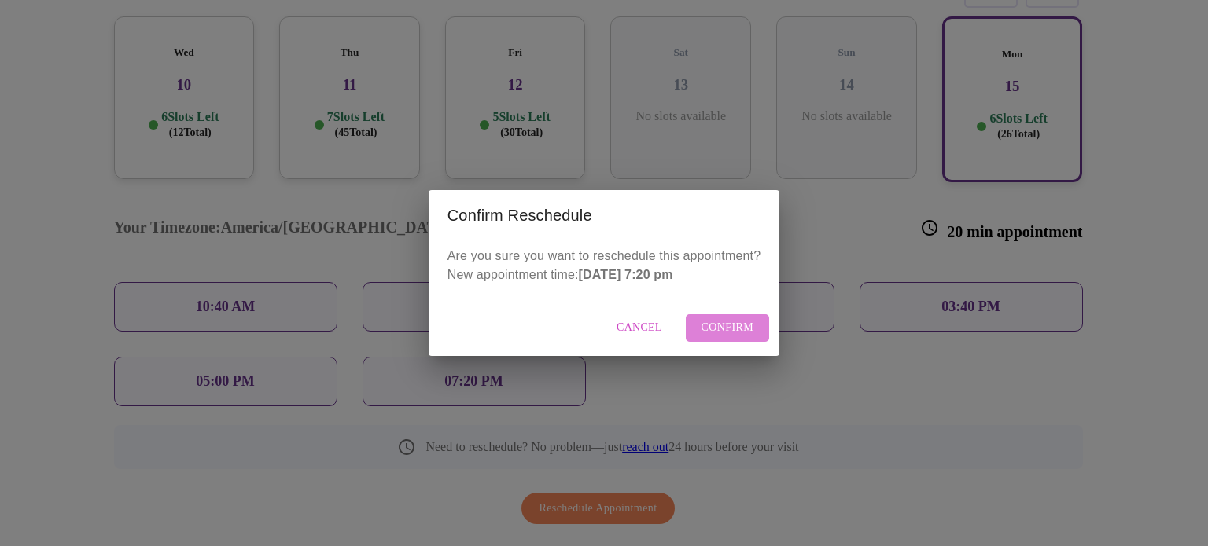
click at [731, 328] on span "Confirm" at bounding box center [727, 328] width 53 height 20
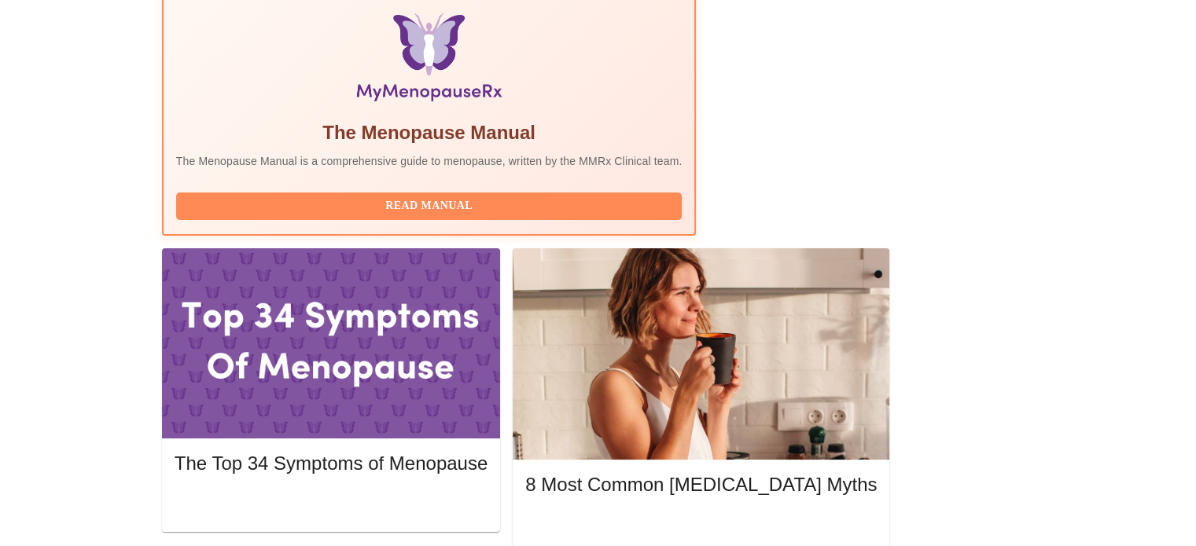
scroll to position [513, 0]
